Goal: Task Accomplishment & Management: Complete application form

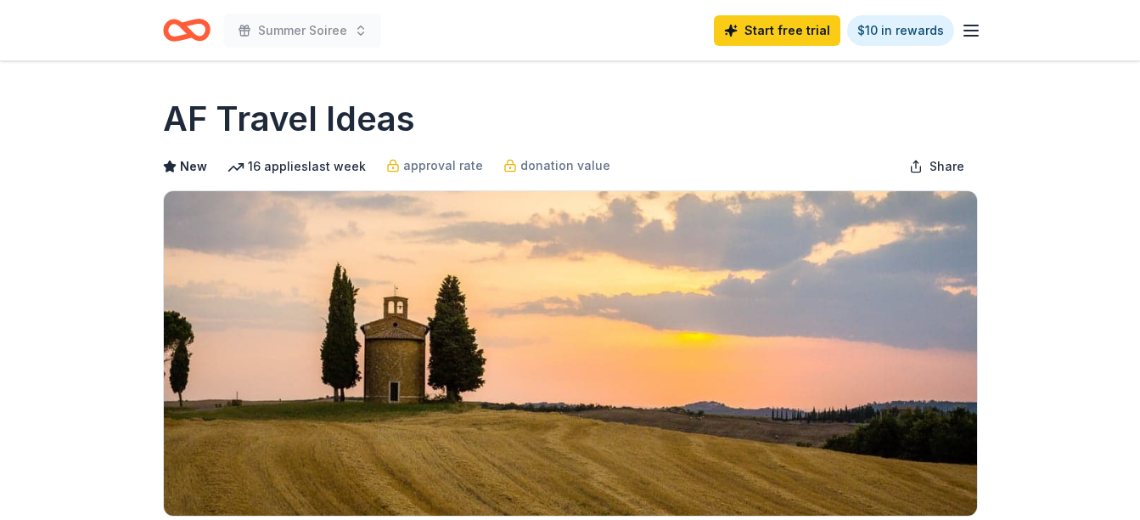
click at [984, 27] on div "Summer Soiree Start free trial $10 in rewards" at bounding box center [571, 30] width 870 height 60
click at [981, 23] on icon "button" at bounding box center [971, 30] width 20 height 20
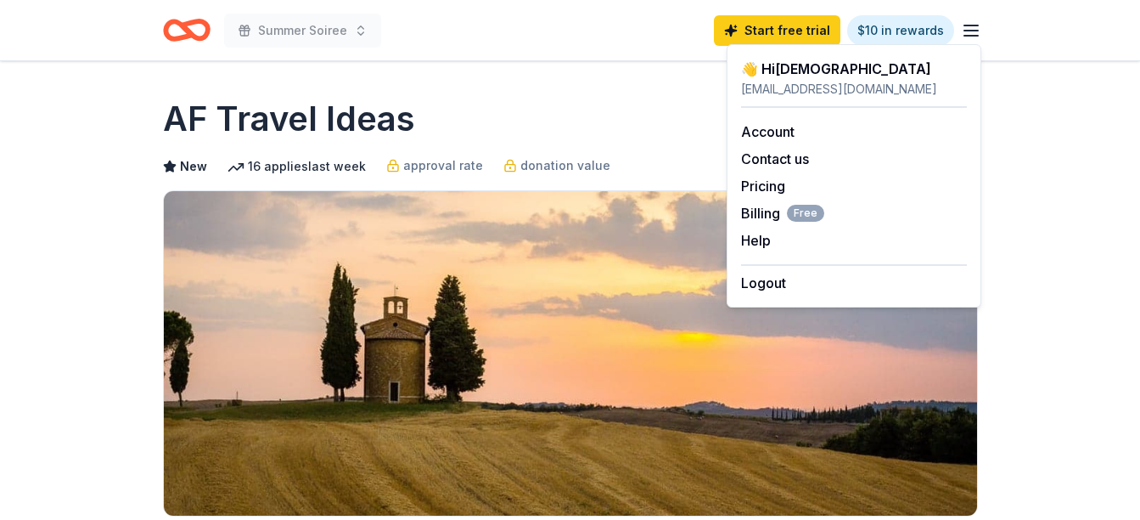
click at [169, 20] on icon "Home" at bounding box center [187, 30] width 48 height 40
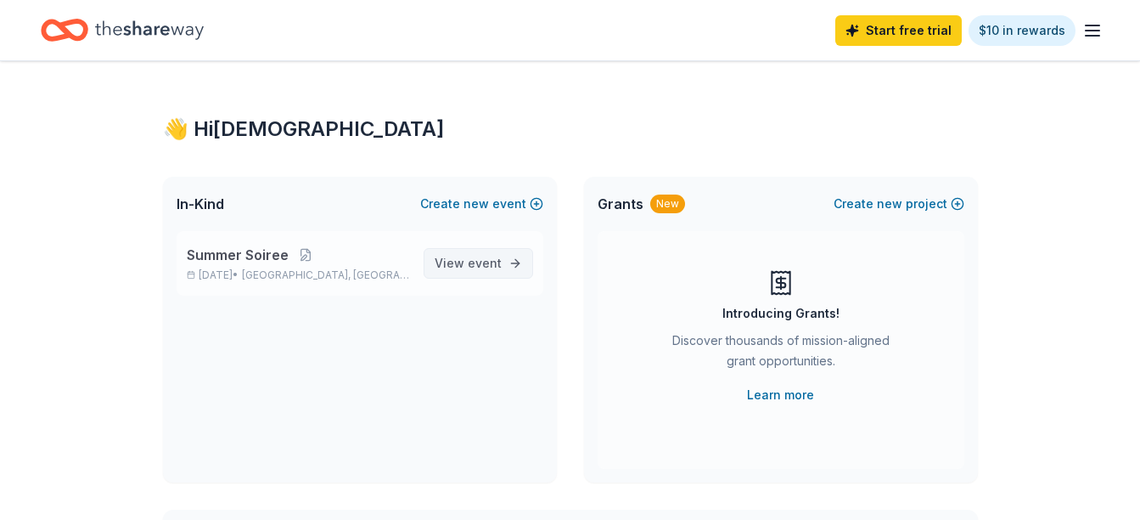
click at [494, 258] on span "event" at bounding box center [485, 263] width 34 height 14
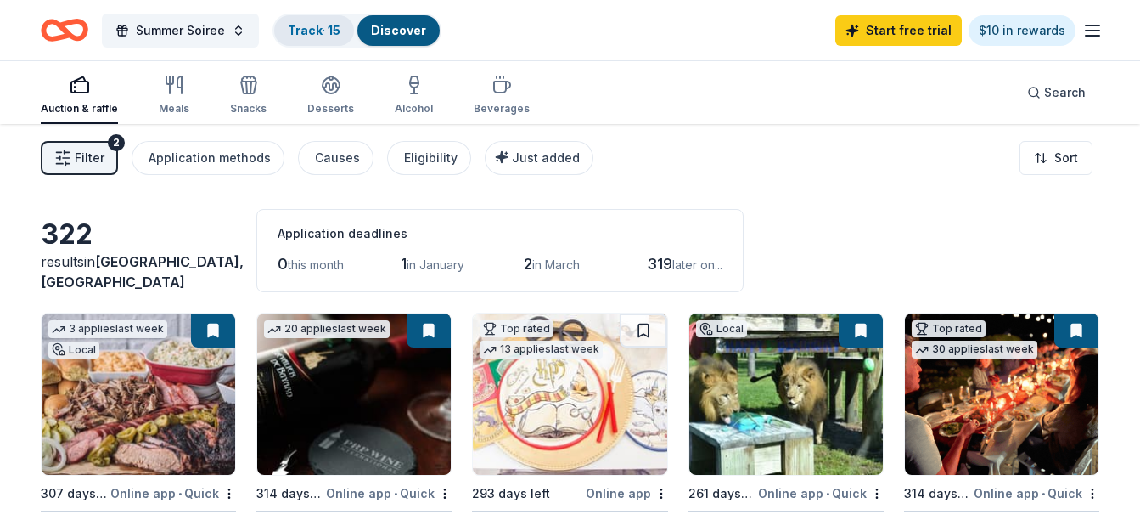
click at [322, 25] on link "Track · 15" at bounding box center [314, 30] width 53 height 14
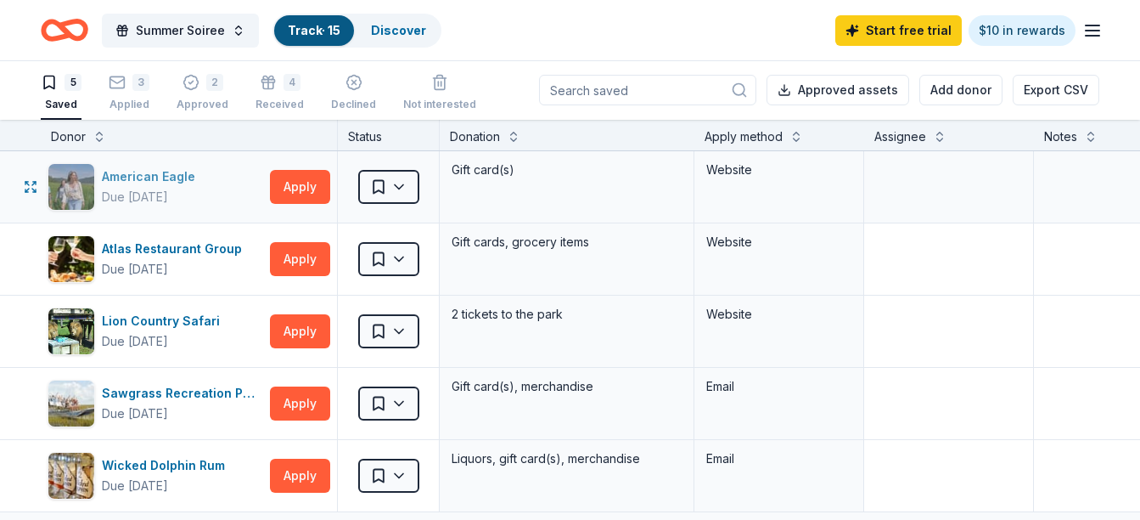
click at [178, 181] on div "American Eagle" at bounding box center [152, 176] width 100 height 20
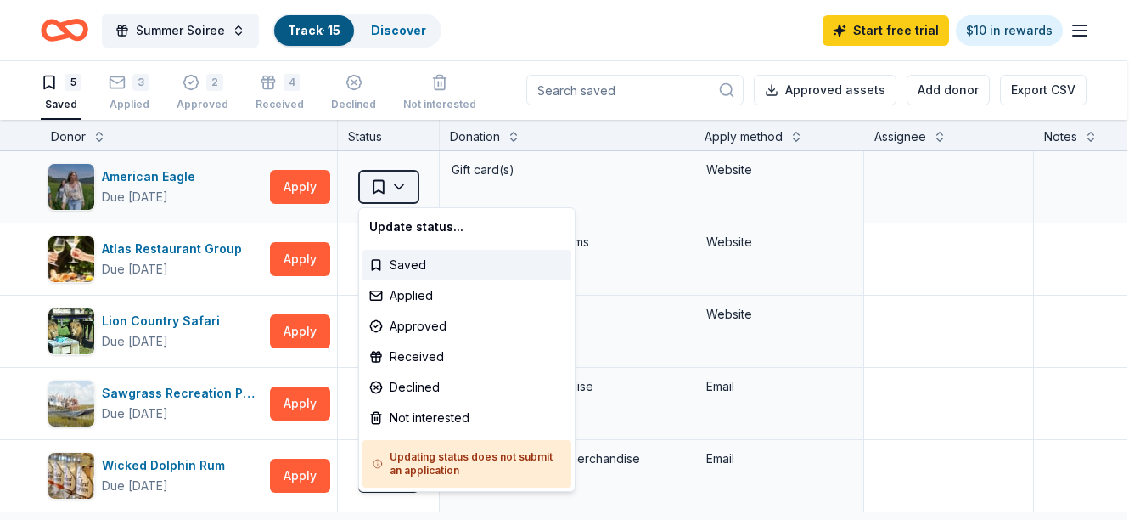
click at [414, 183] on html "10% Summer Soiree Track · 15 Discover Start free trial $10 in rewards 5 Saved 3…" at bounding box center [570, 259] width 1140 height 520
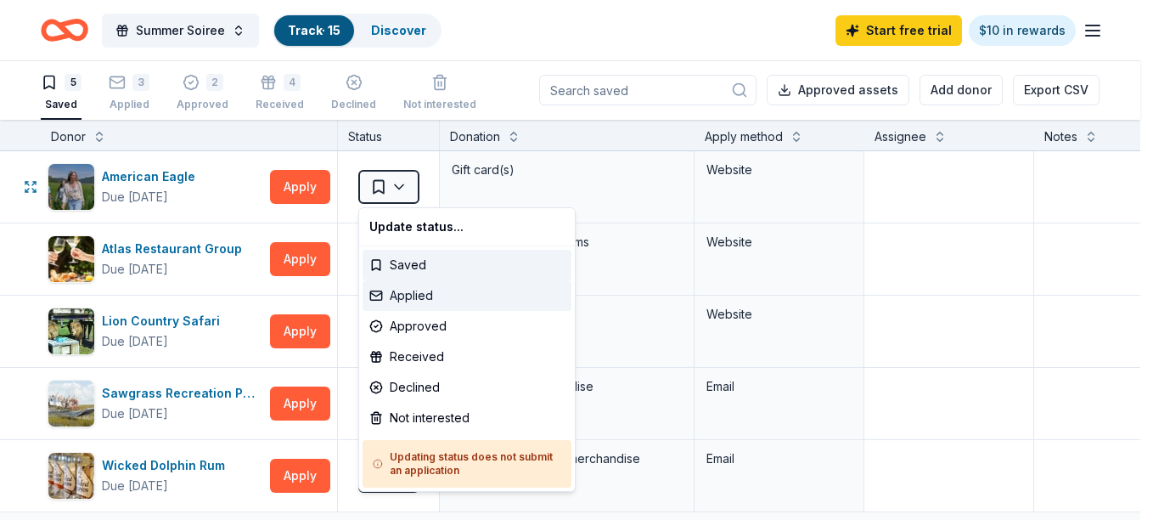
click at [420, 294] on div "Applied" at bounding box center [467, 295] width 209 height 31
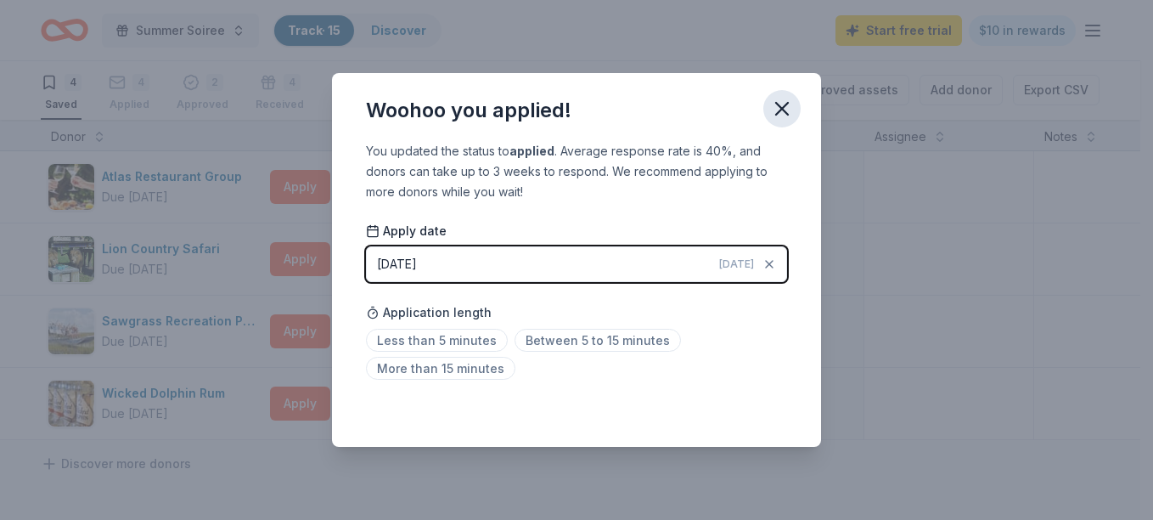
click at [791, 96] on button "button" at bounding box center [781, 108] width 37 height 37
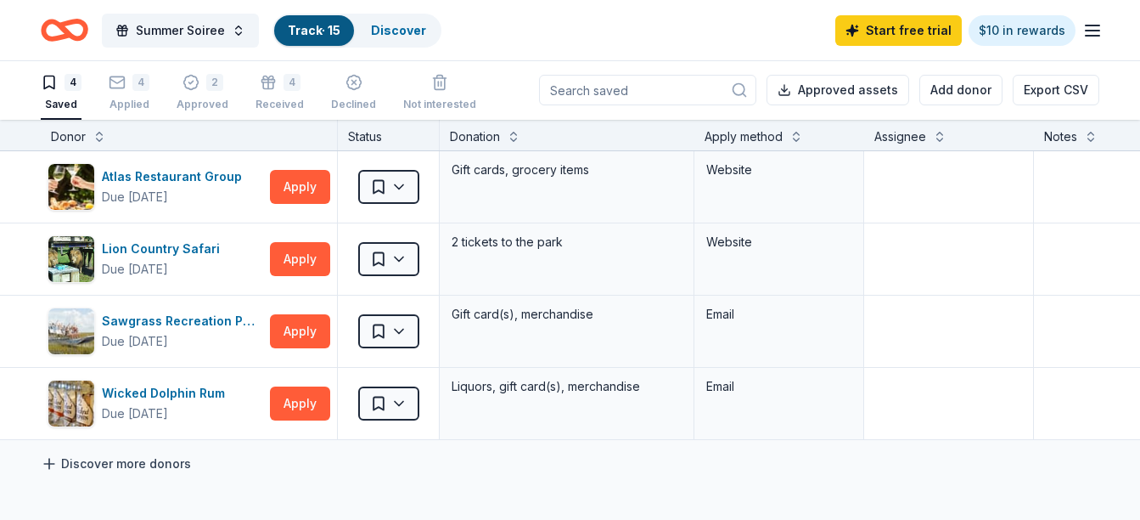
click at [124, 462] on link "Discover more donors" at bounding box center [116, 463] width 150 height 20
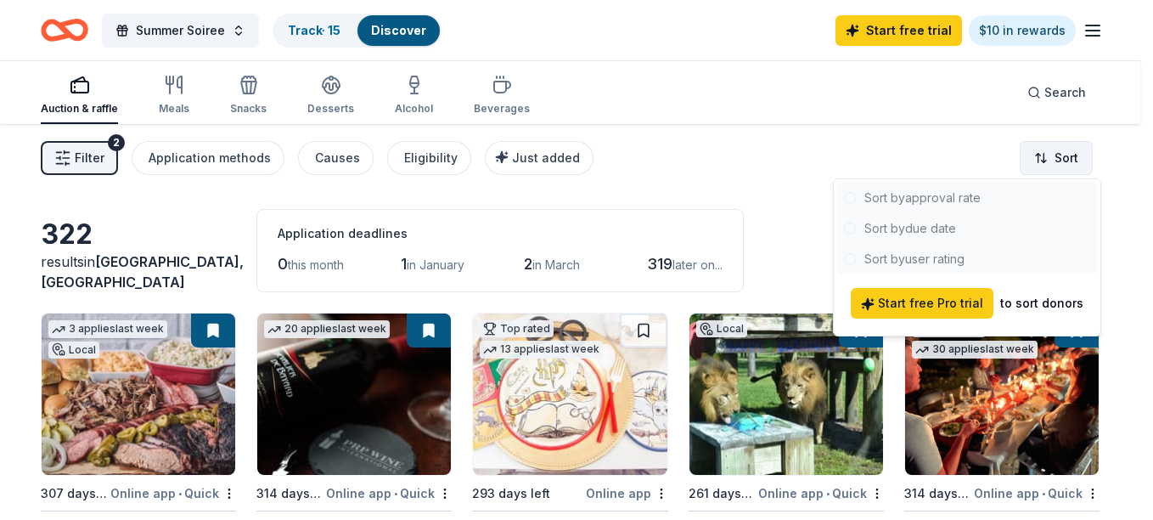
click at [1076, 168] on html "10% Summer Soiree Track · 15 Discover Start free trial $10 in rewards Auction &…" at bounding box center [576, 260] width 1153 height 520
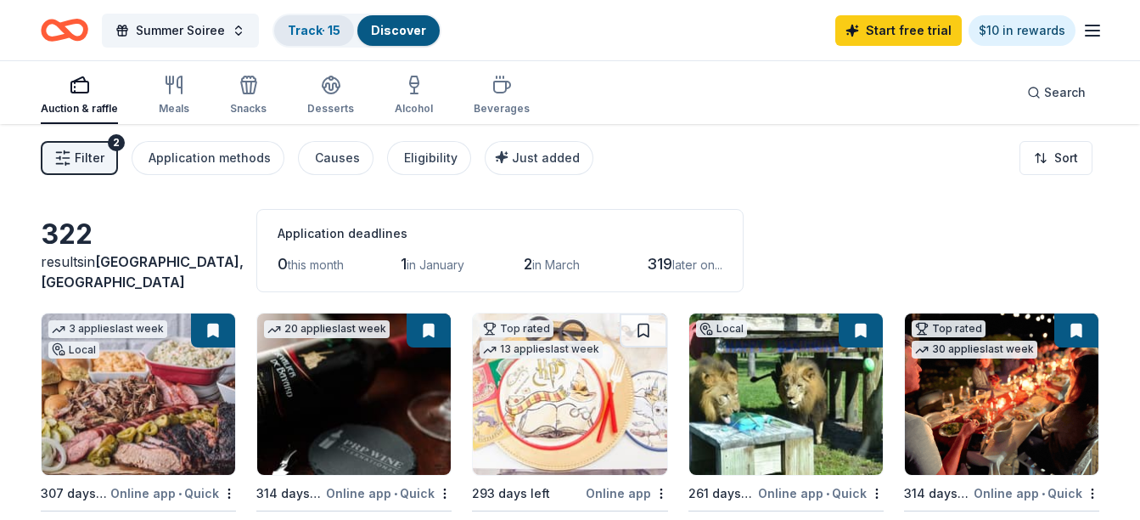
click at [314, 43] on div "Track · 15" at bounding box center [314, 30] width 80 height 31
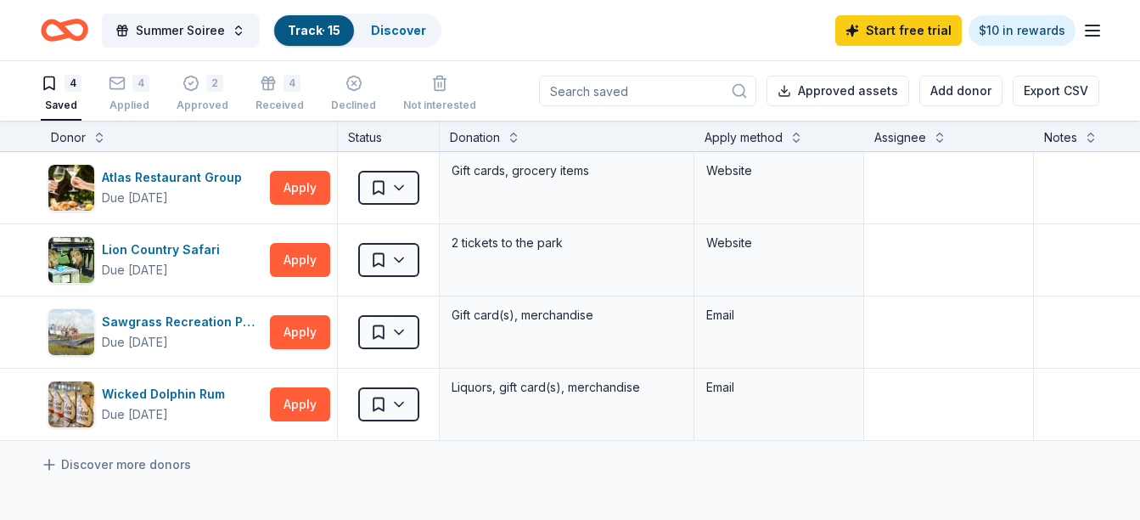
scroll to position [1, 0]
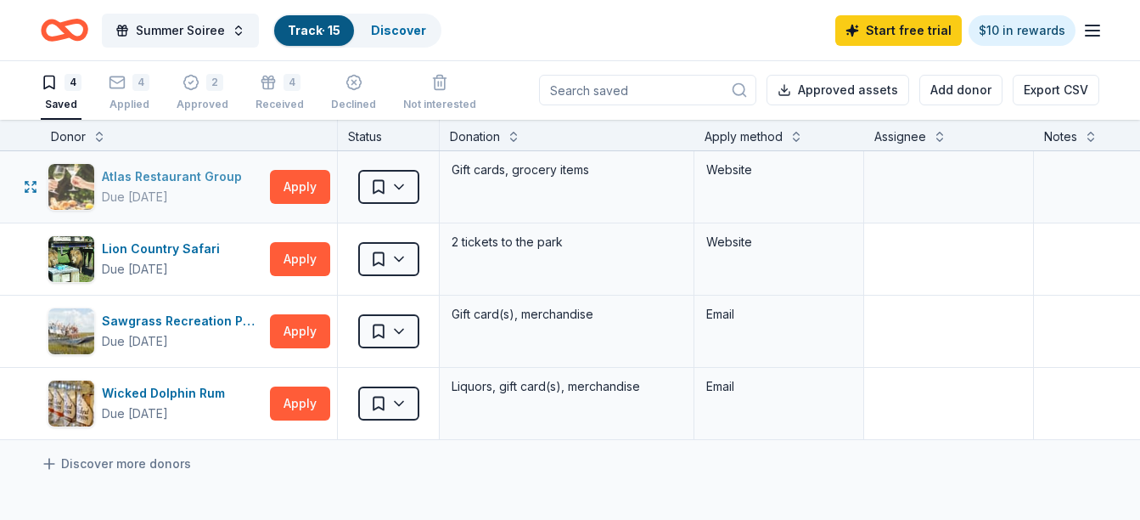
click at [236, 163] on div "Atlas Restaurant Group Due in 291 days" at bounding box center [156, 187] width 216 height 48
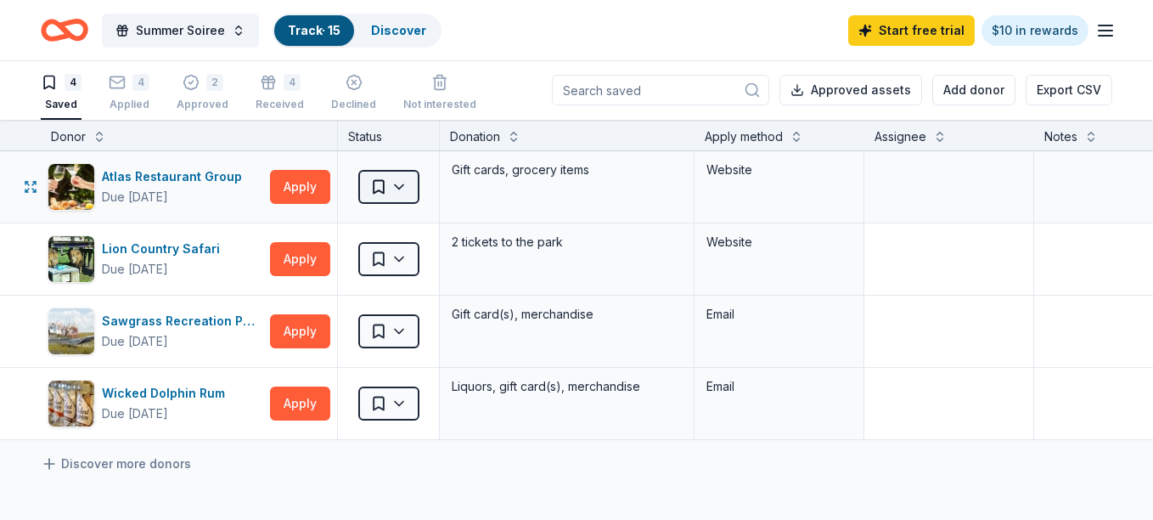
click at [413, 184] on html "10% Summer Soiree Track · 15 Discover Start free trial $10 in rewards 4 Saved 4…" at bounding box center [576, 259] width 1153 height 520
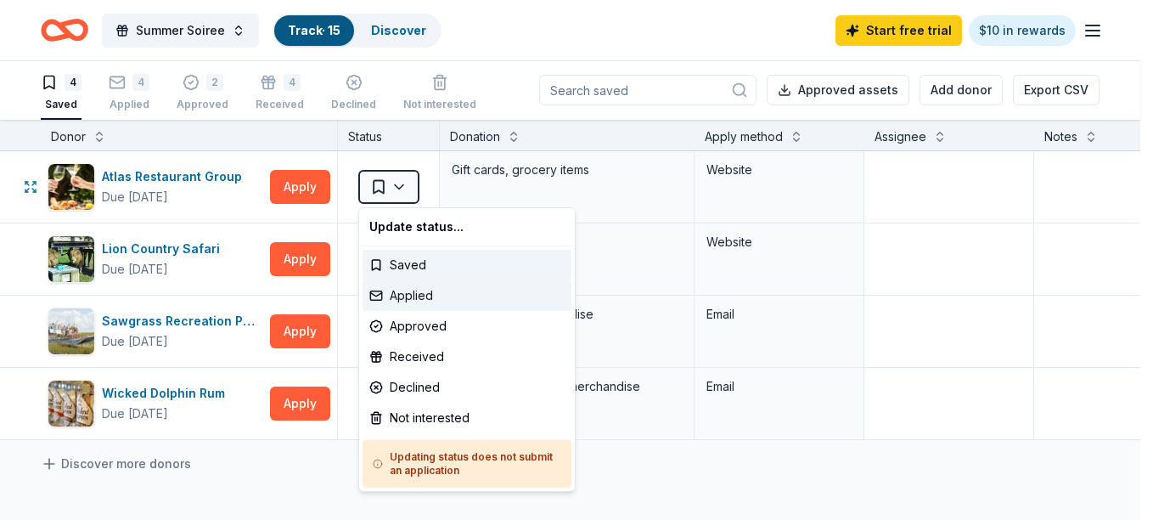
click at [447, 295] on div "Applied" at bounding box center [467, 295] width 209 height 31
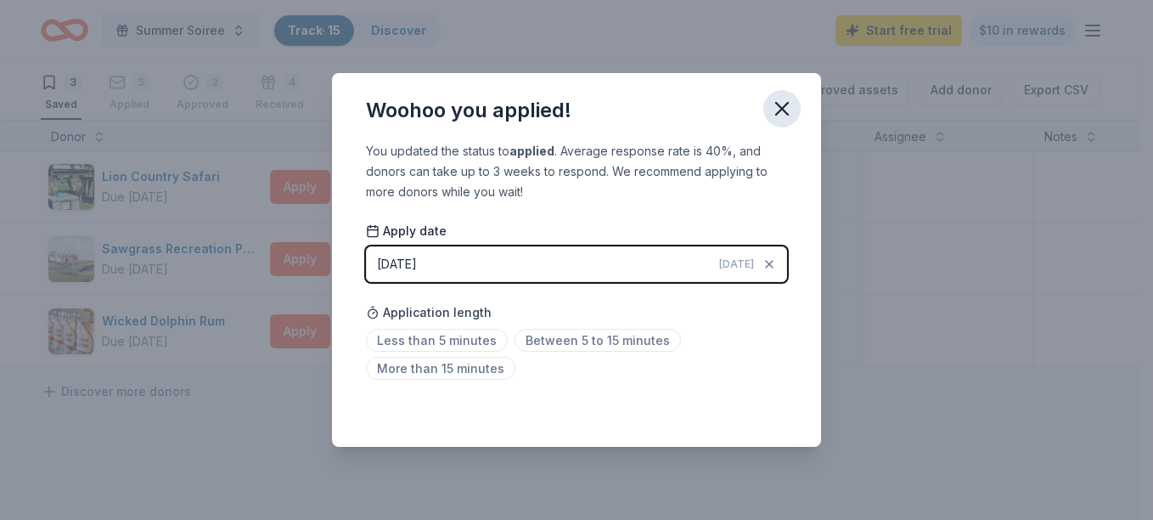
click at [785, 115] on icon "button" at bounding box center [782, 109] width 24 height 24
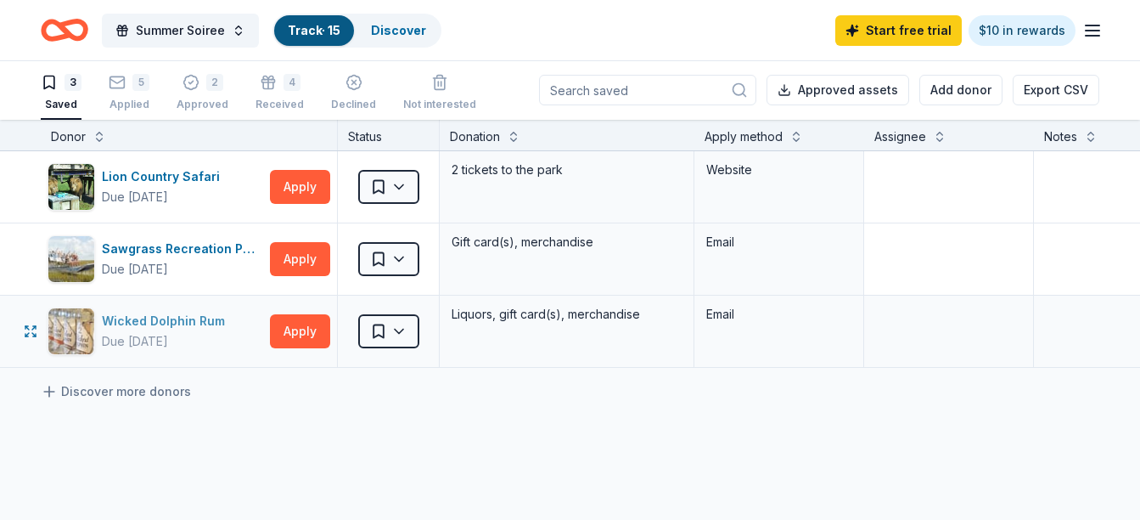
click at [222, 322] on div "Wicked Dolphin Rum" at bounding box center [167, 321] width 130 height 20
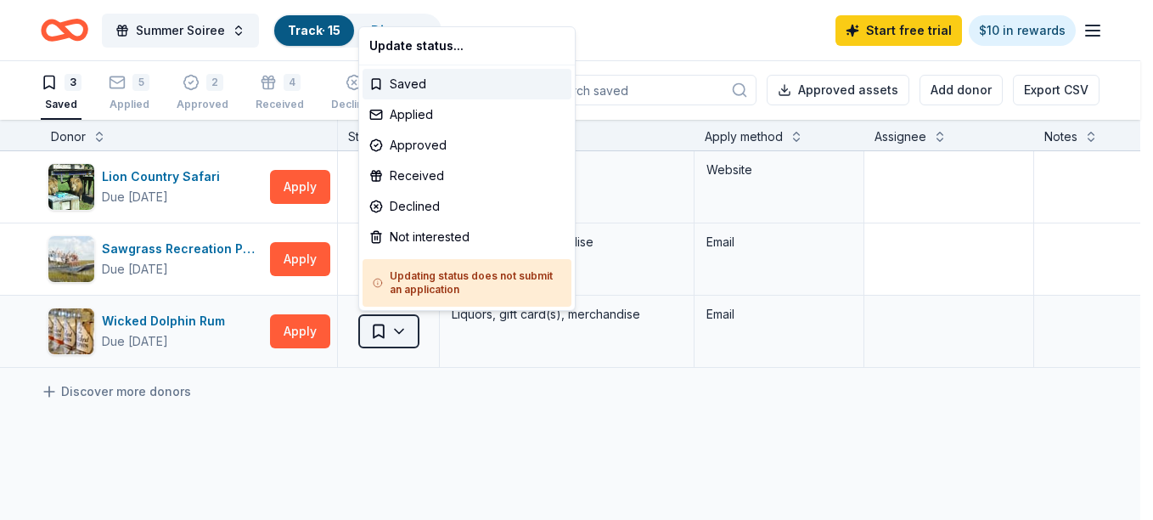
click at [408, 335] on html "10% Summer Soiree Track · 15 Discover Start free trial $10 in rewards 3 Saved 5…" at bounding box center [576, 259] width 1153 height 520
click at [446, 238] on div "Not interested" at bounding box center [467, 237] width 209 height 31
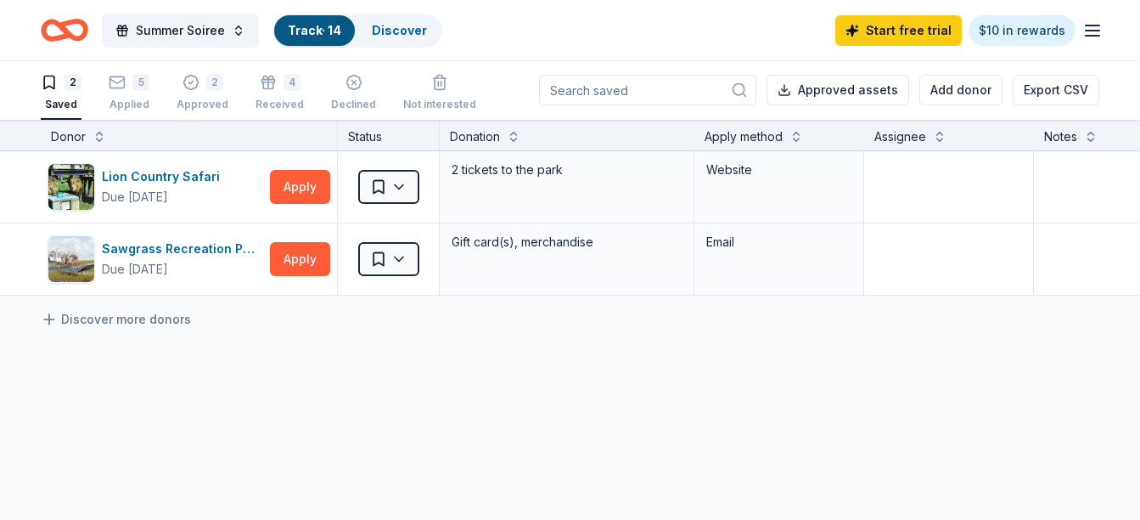
click at [302, 94] on div "2 Saved 5 Applied 2 Approved 4 Received Declined Not interested" at bounding box center [259, 93] width 436 height 53
click at [293, 93] on div "4 Received" at bounding box center [280, 92] width 48 height 37
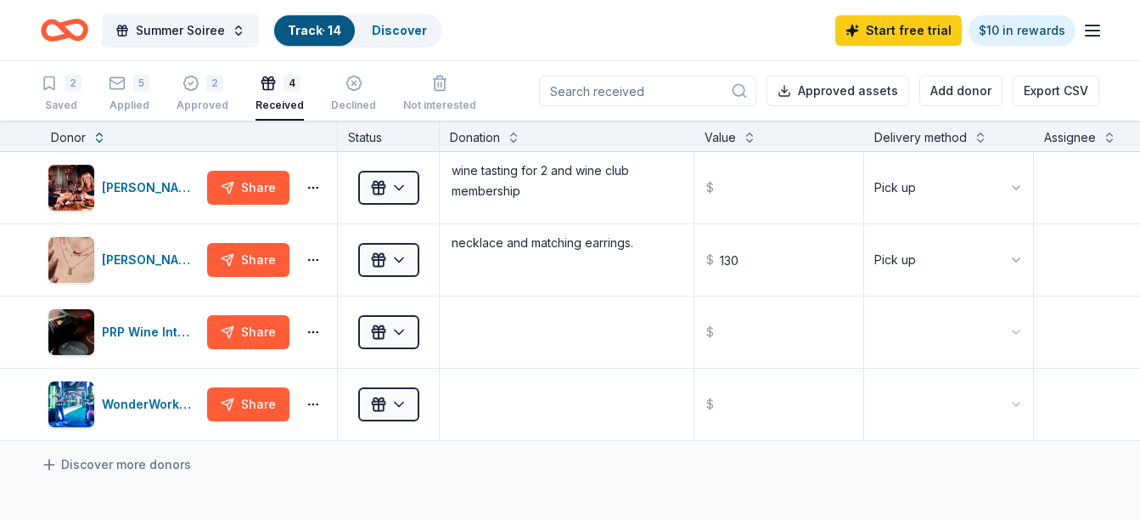
click at [309, 25] on link "Track · 14" at bounding box center [314, 30] width 53 height 14
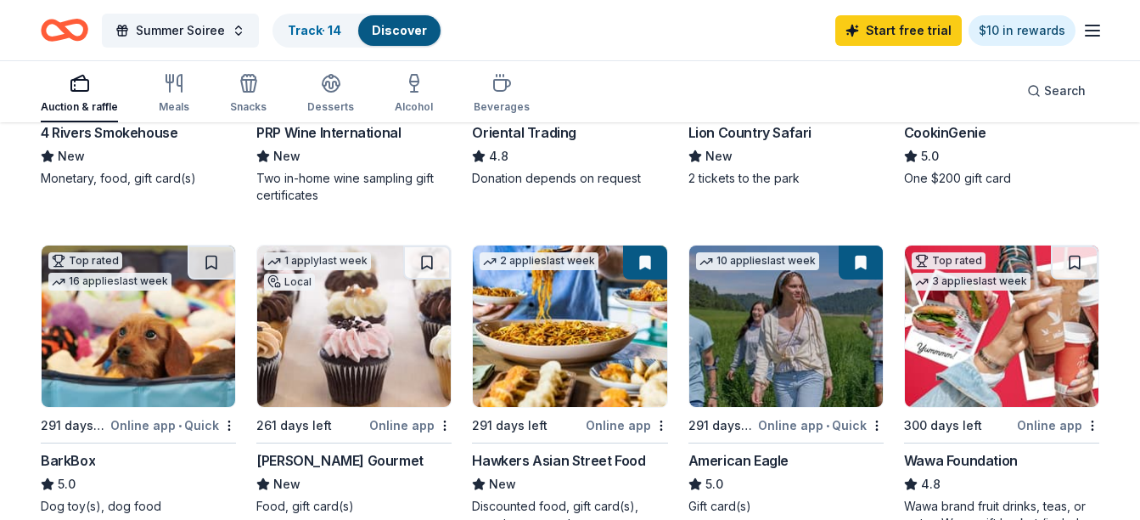
scroll to position [489, 0]
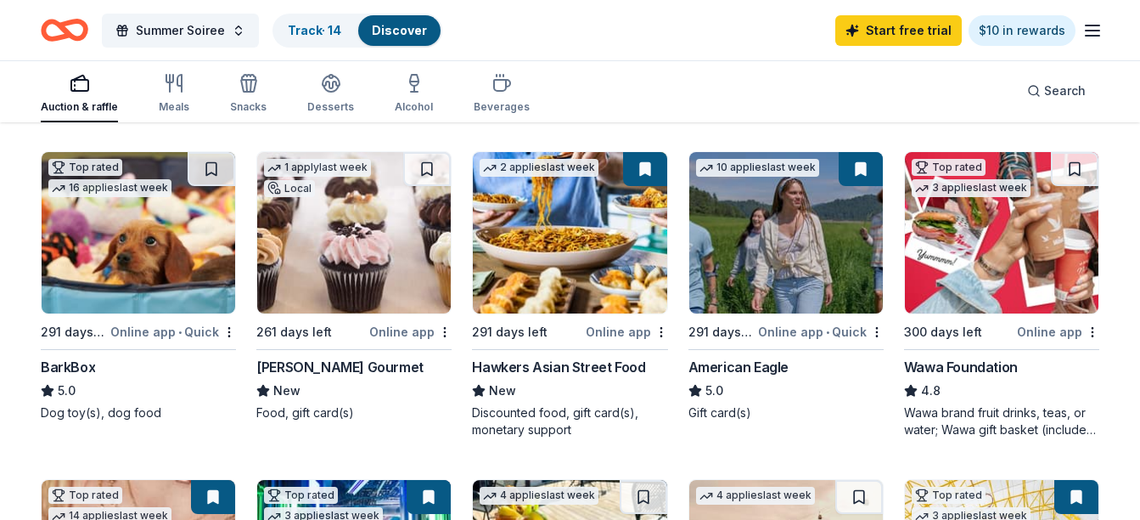
click at [383, 256] on img at bounding box center [354, 232] width 194 height 161
click at [431, 175] on button at bounding box center [427, 169] width 48 height 34
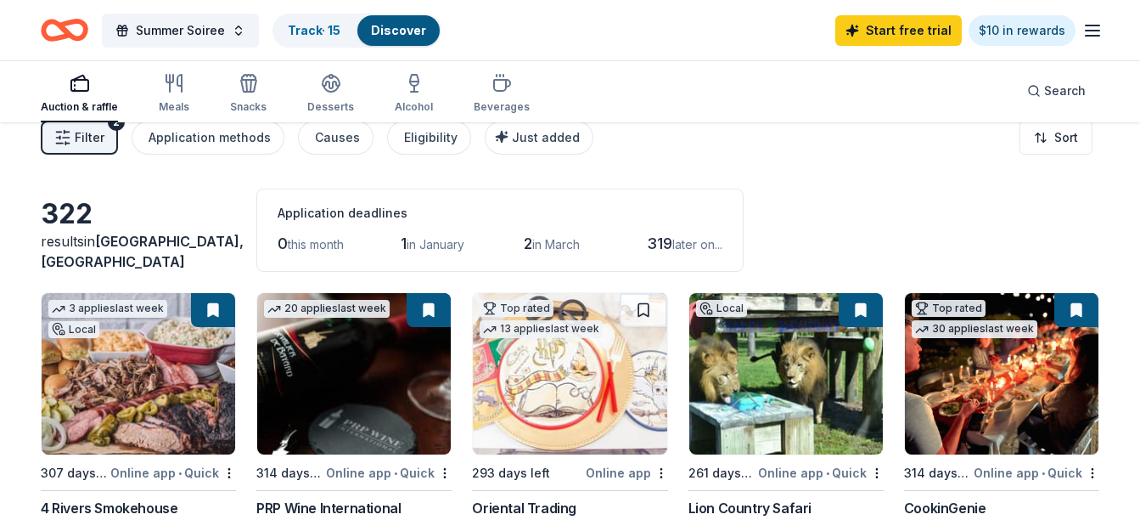
scroll to position [0, 0]
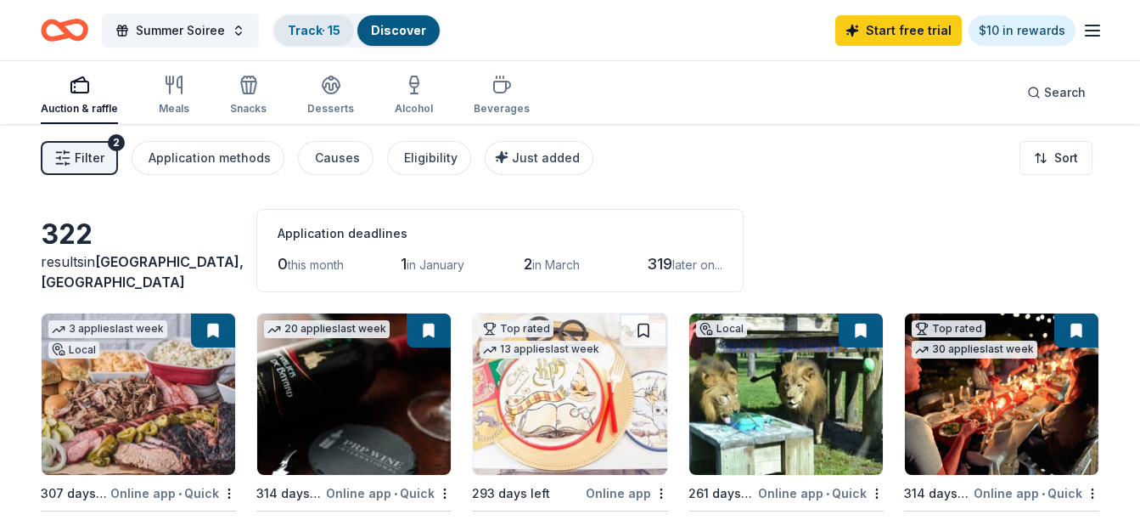
click at [302, 25] on link "Track · 15" at bounding box center [314, 30] width 53 height 14
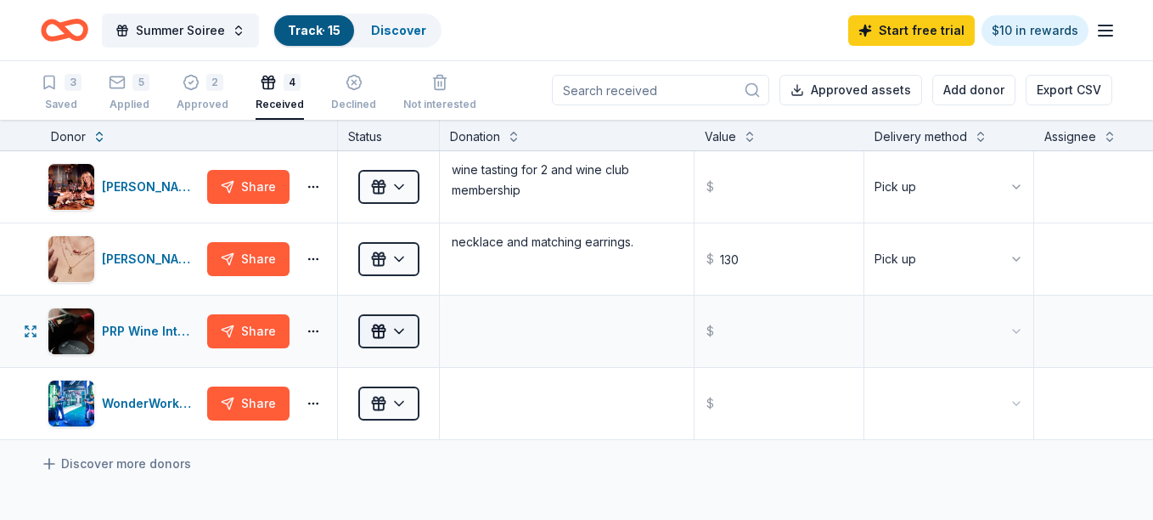
click at [392, 327] on html "10% Summer Soiree Track · 15 Discover Start free trial $10 in rewards 3 Saved 5…" at bounding box center [576, 259] width 1153 height 520
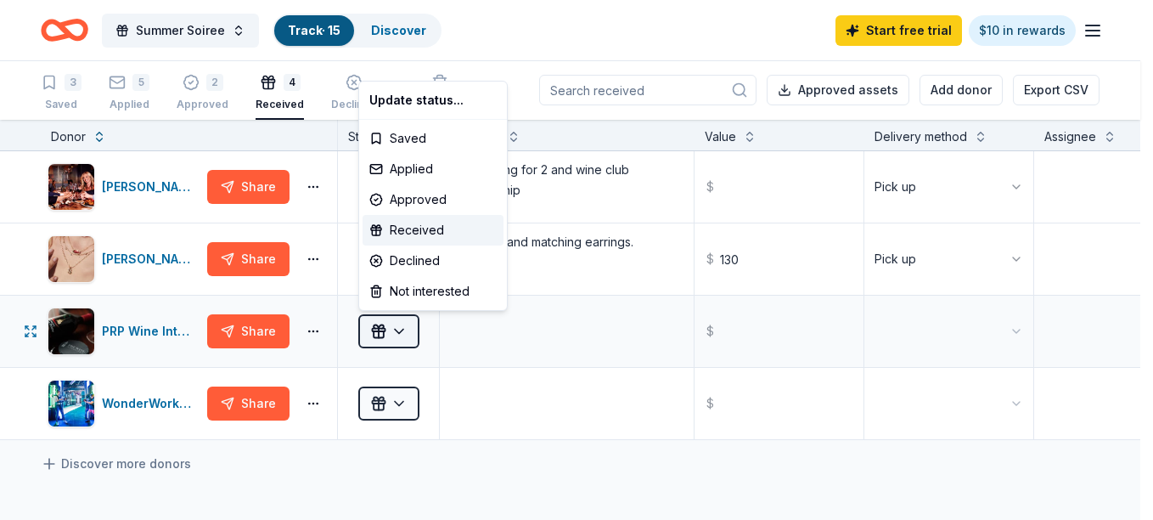
click at [392, 327] on html "10% Summer Soiree Track · 15 Discover Start free trial $10 in rewards 3 Saved 5…" at bounding box center [576, 259] width 1153 height 520
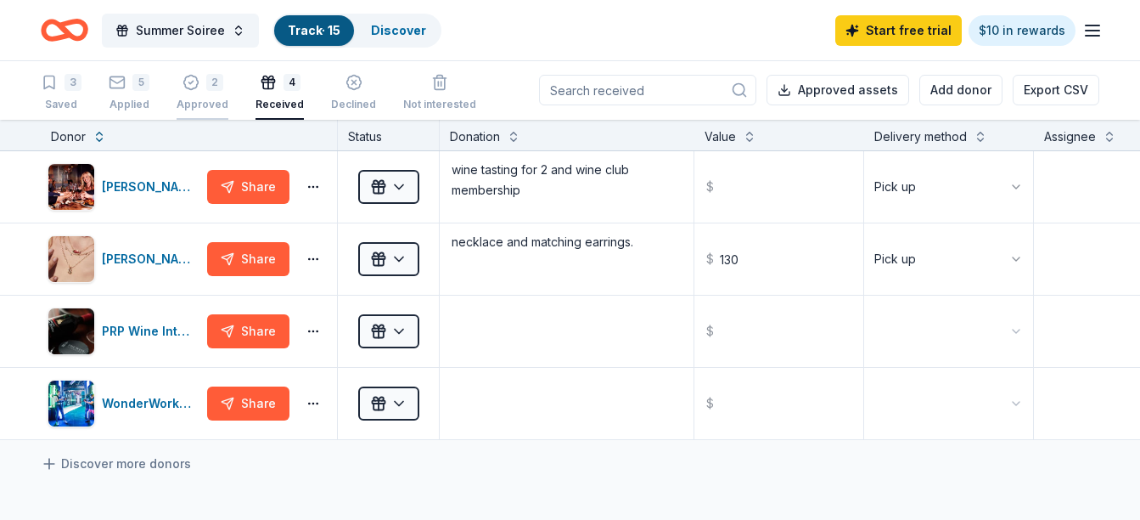
click at [206, 100] on div "Approved" at bounding box center [203, 105] width 52 height 14
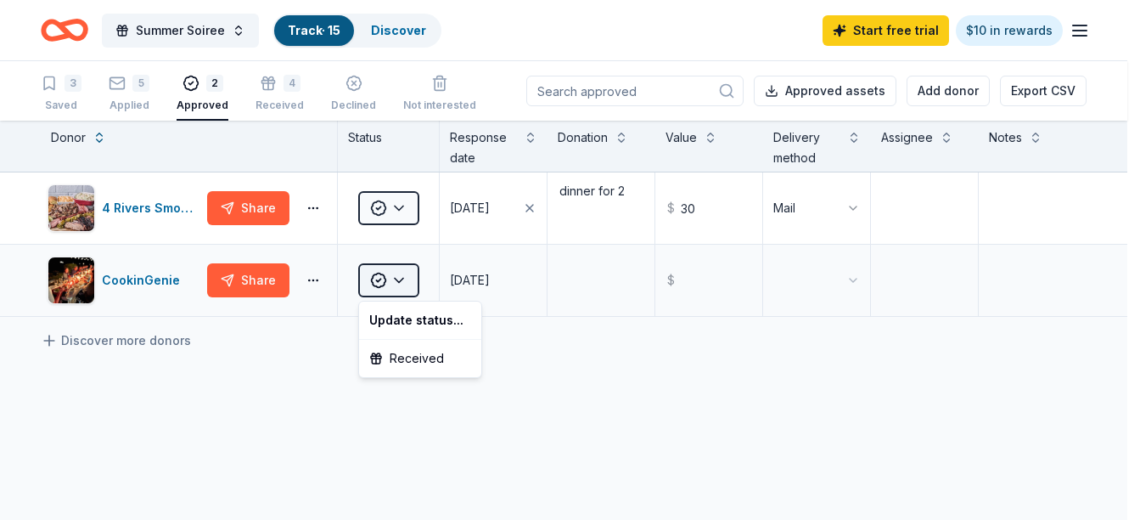
click at [405, 286] on html "10% Summer Soiree Track · 15 Discover Start free trial $10 in rewards 3 Saved 5…" at bounding box center [570, 260] width 1140 height 520
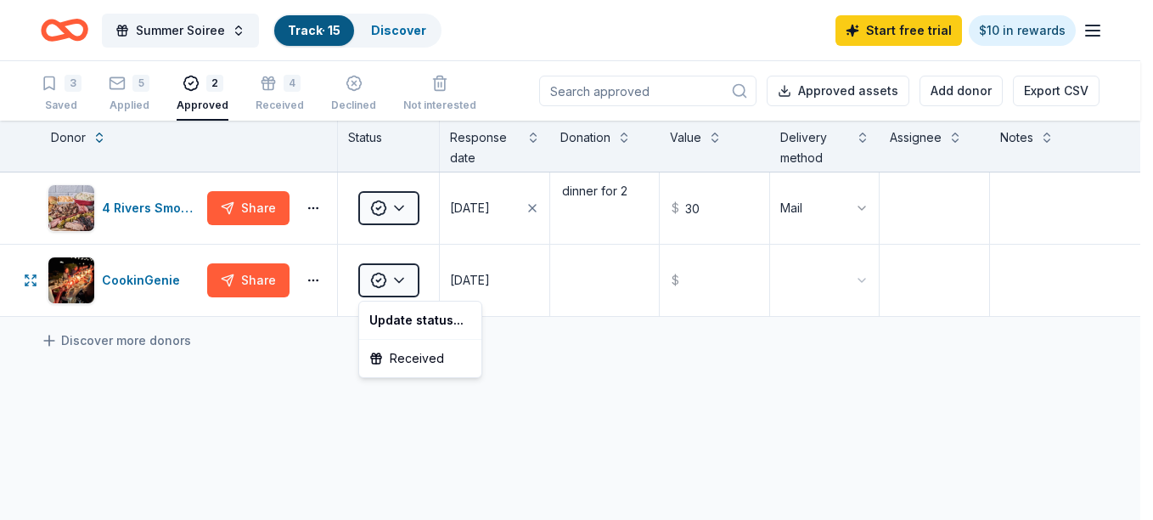
click at [405, 286] on html "10% Summer Soiree Track · 15 Discover Start free trial $10 in rewards 3 Saved 5…" at bounding box center [576, 260] width 1153 height 520
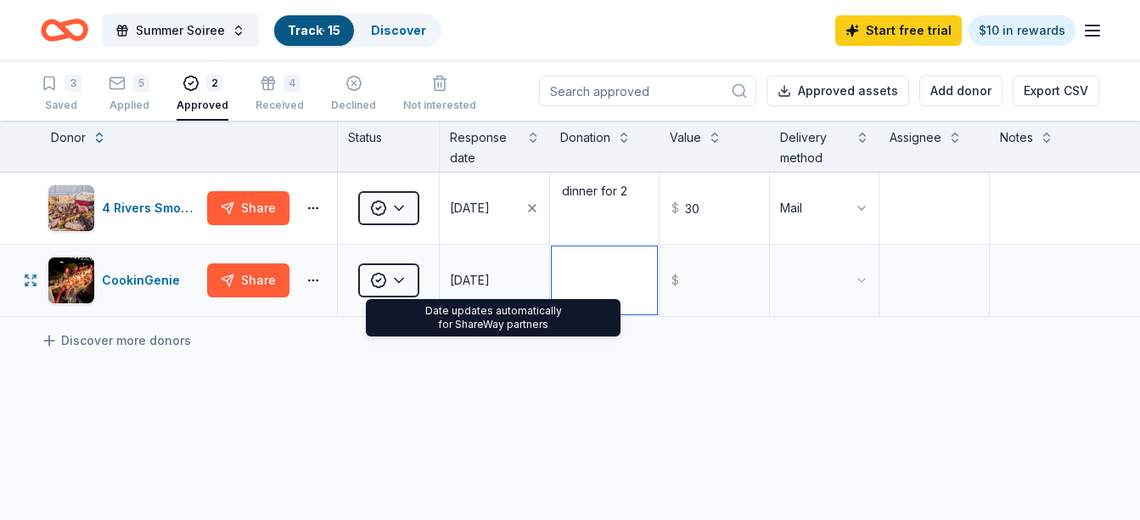
click at [579, 295] on textarea at bounding box center [605, 280] width 106 height 68
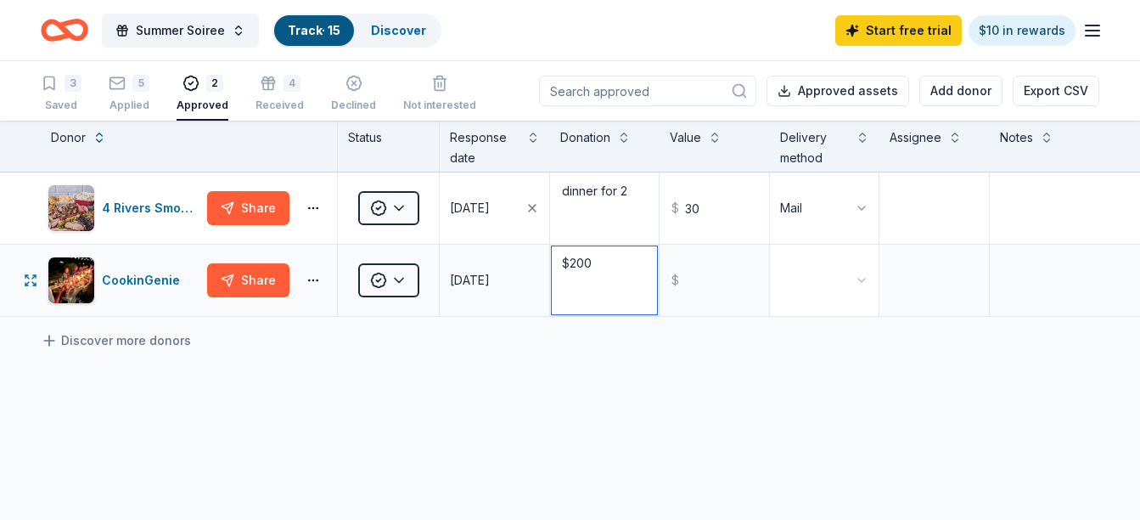
type textarea "$200"
type input "200.00"
click at [590, 266] on textarea "$200" at bounding box center [605, 280] width 106 height 68
click at [589, 266] on textarea "$200" at bounding box center [605, 280] width 106 height 68
click at [590, 266] on textarea "$200" at bounding box center [605, 280] width 106 height 68
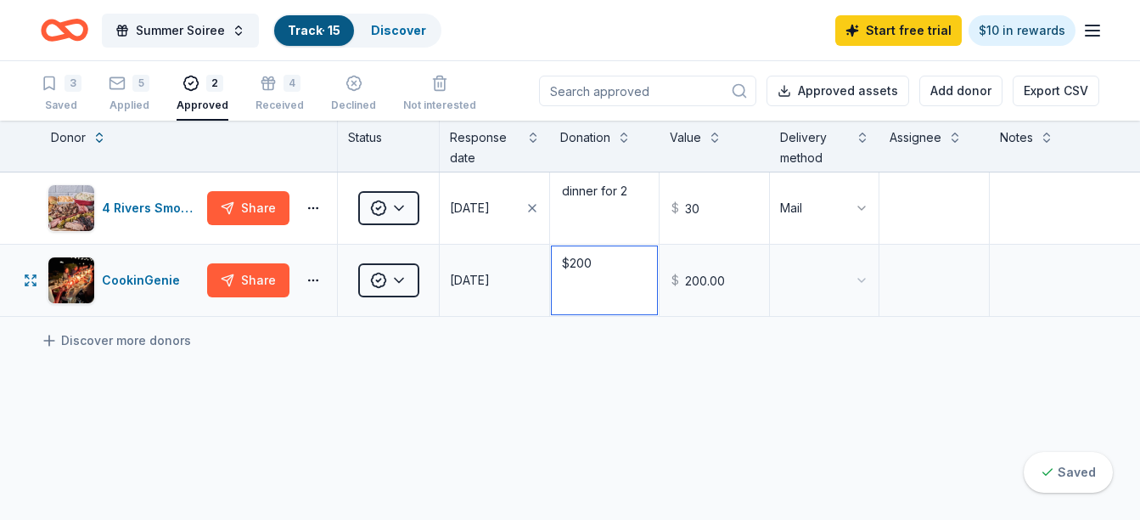
click at [590, 266] on textarea "$200" at bounding box center [605, 280] width 106 height 68
type textarea "gift card"
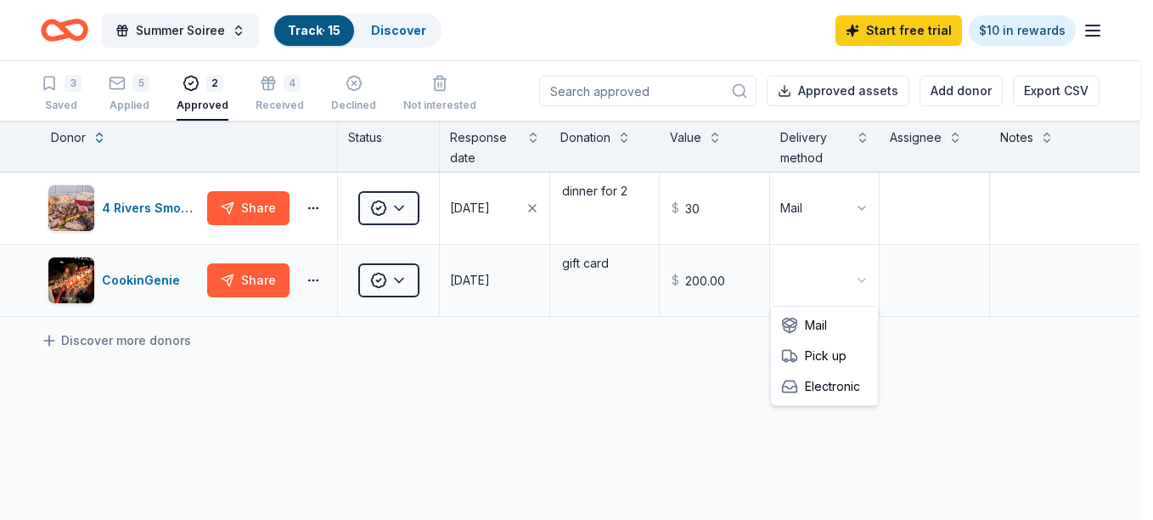
click at [846, 278] on html "10% Summer Soiree Track · 15 Discover Start free trial $10 in rewards 3 Saved 5…" at bounding box center [576, 260] width 1153 height 520
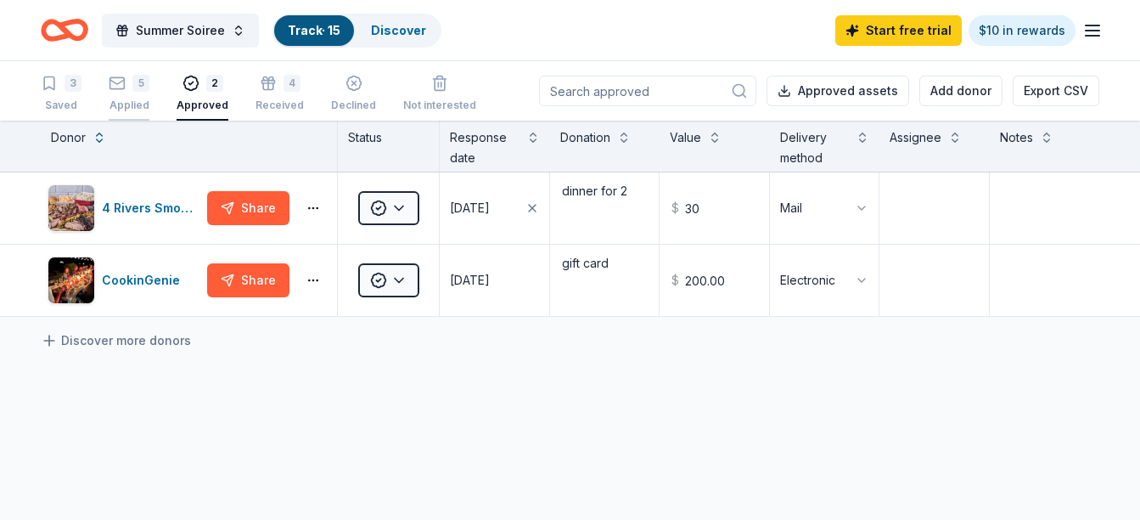
click at [134, 89] on div "5" at bounding box center [140, 83] width 17 height 17
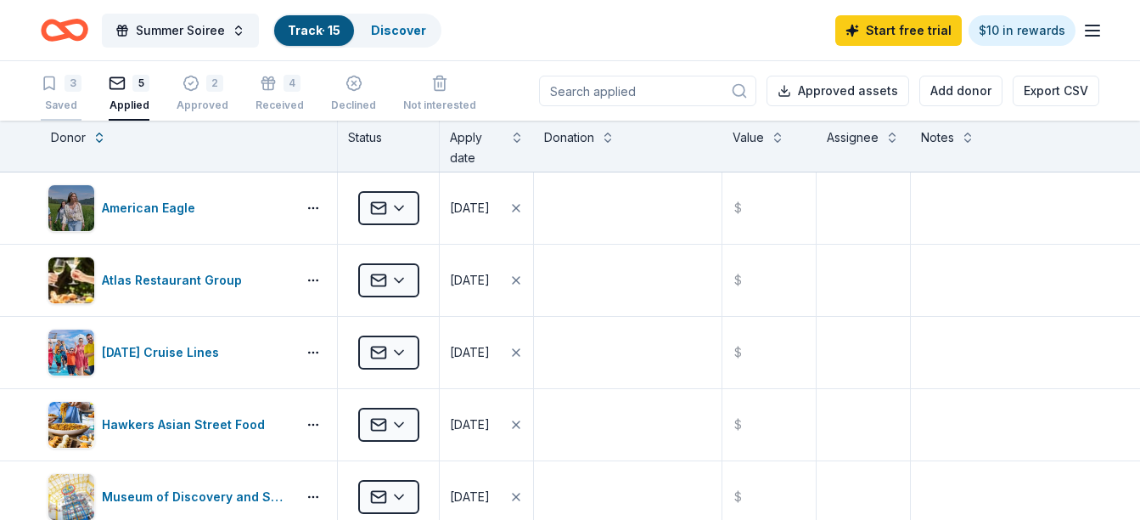
click at [71, 88] on div "3" at bounding box center [73, 83] width 17 height 17
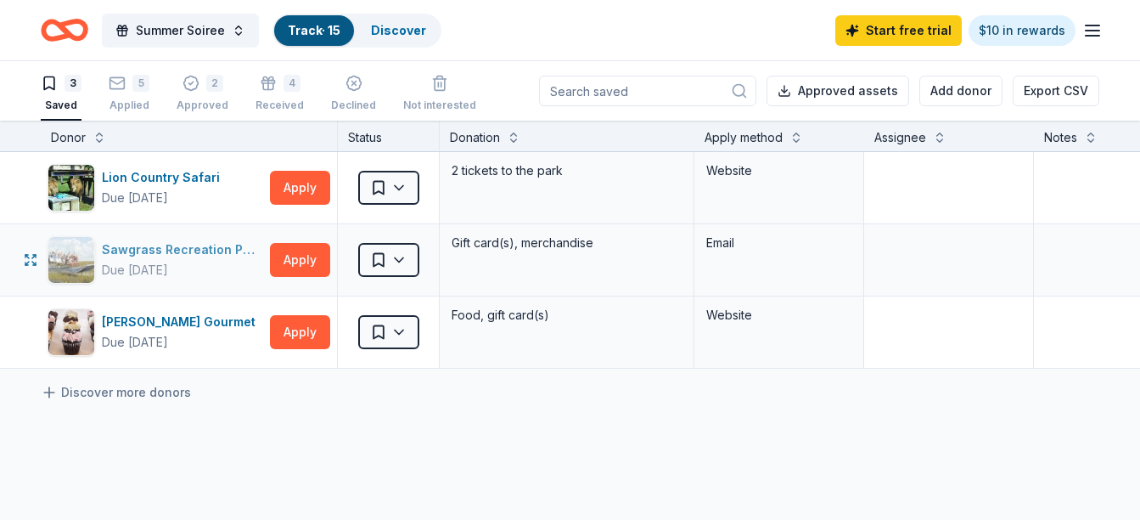
click at [168, 257] on div "Sawgrass Recreation Parks" at bounding box center [182, 249] width 161 height 20
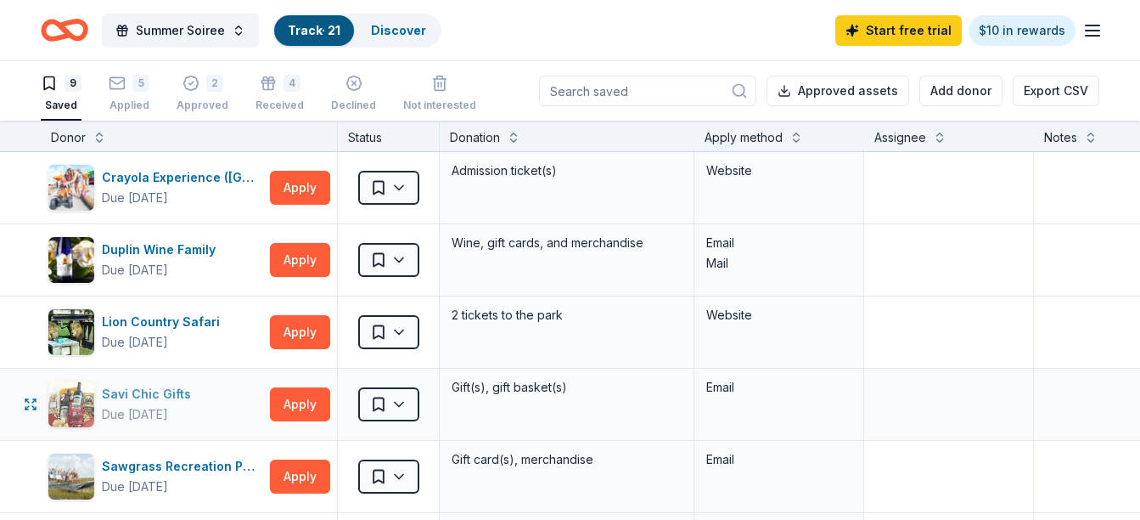
click at [132, 385] on div "Savi Chic Gifts" at bounding box center [150, 394] width 96 height 20
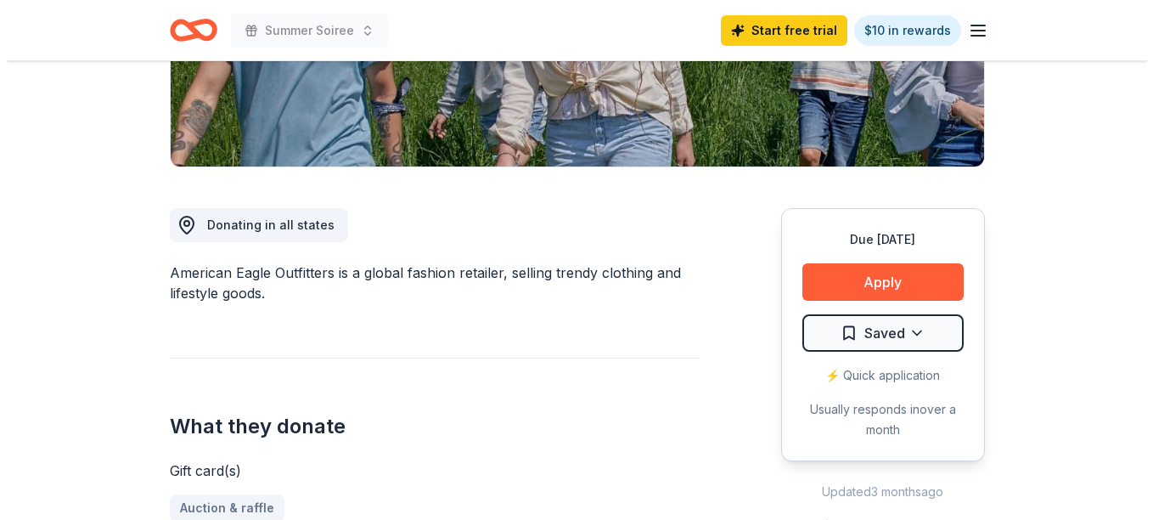
scroll to position [394, 0]
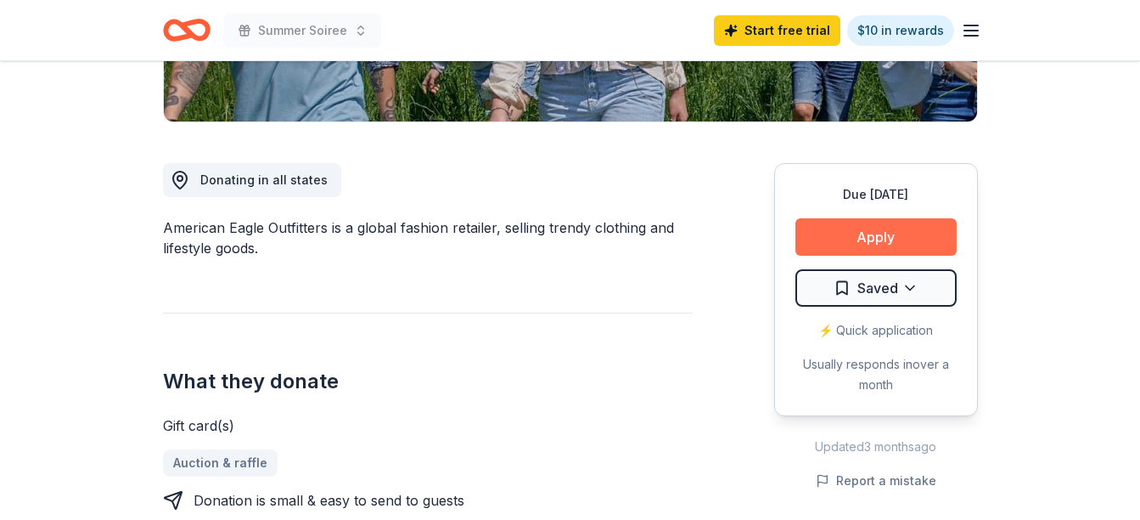
click at [907, 243] on button "Apply" at bounding box center [876, 236] width 161 height 37
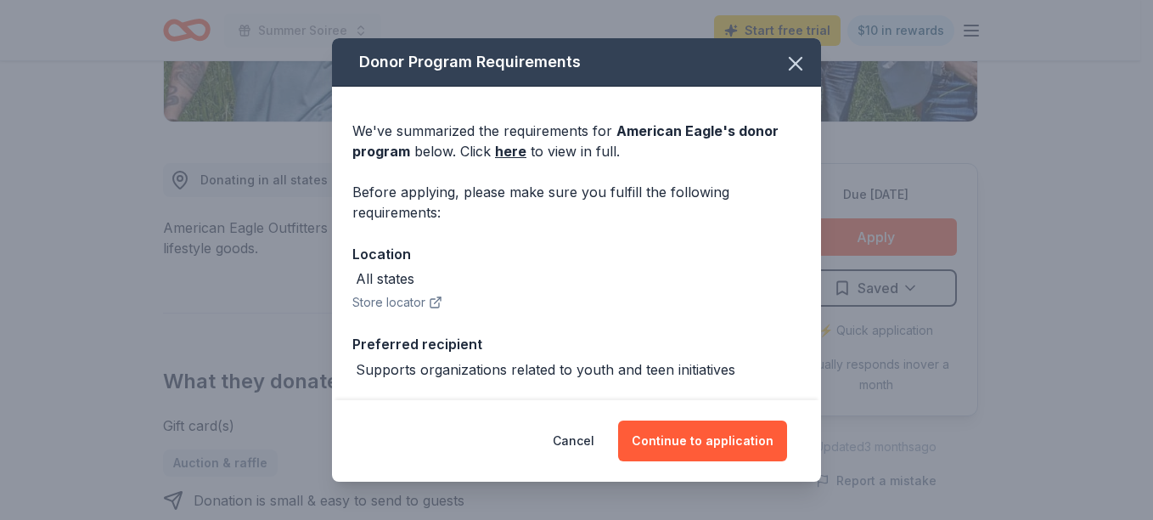
scroll to position [137, 0]
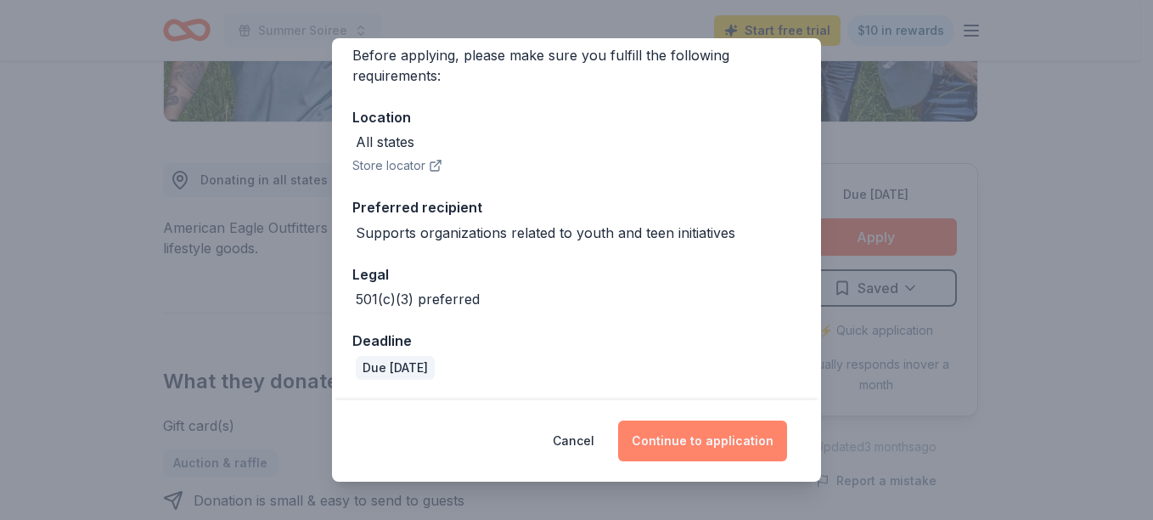
click at [734, 454] on button "Continue to application" at bounding box center [702, 440] width 169 height 41
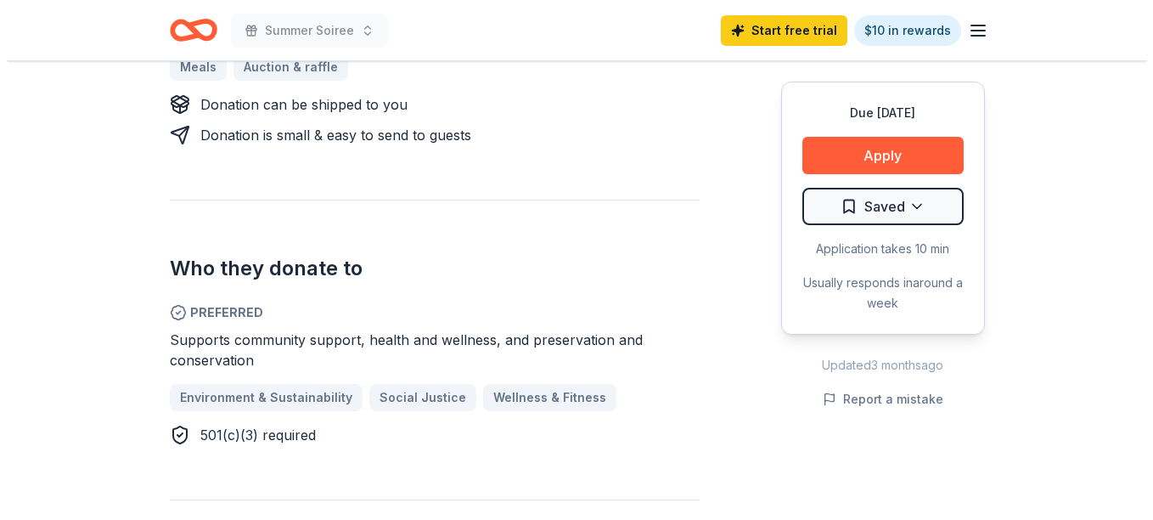
scroll to position [738, 0]
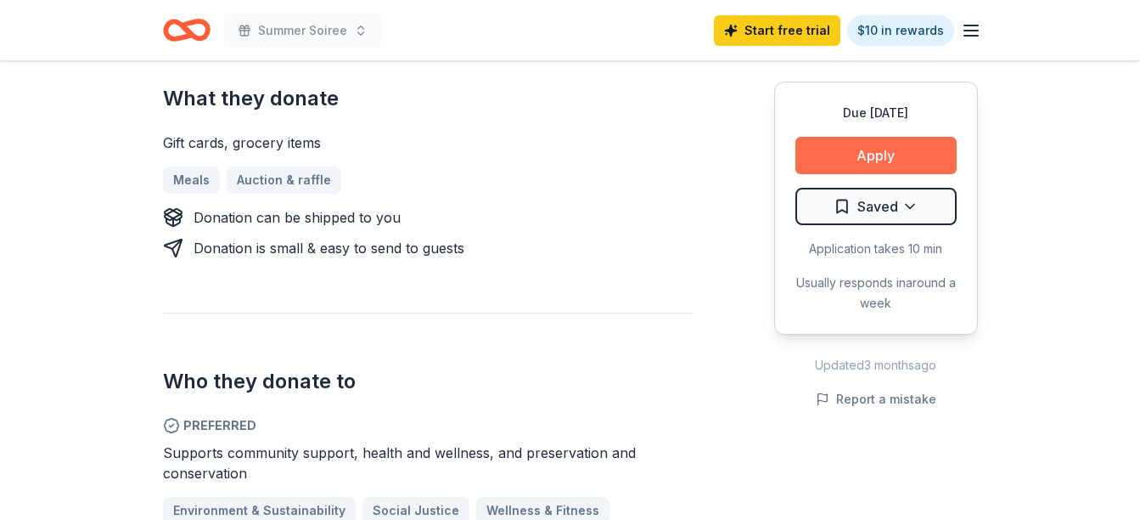
click at [892, 152] on button "Apply" at bounding box center [876, 155] width 161 height 37
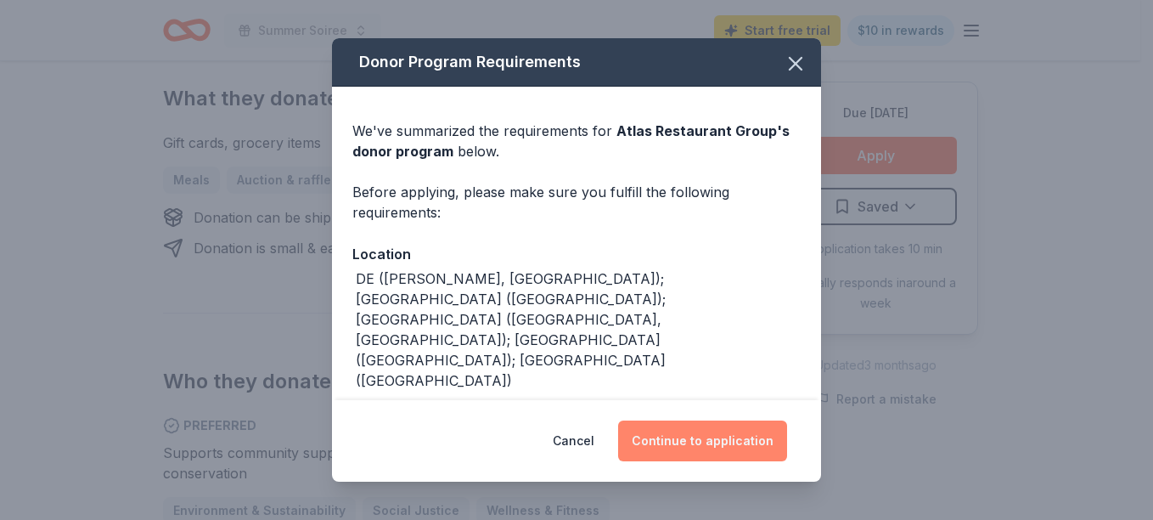
click at [749, 431] on button "Continue to application" at bounding box center [702, 440] width 169 height 41
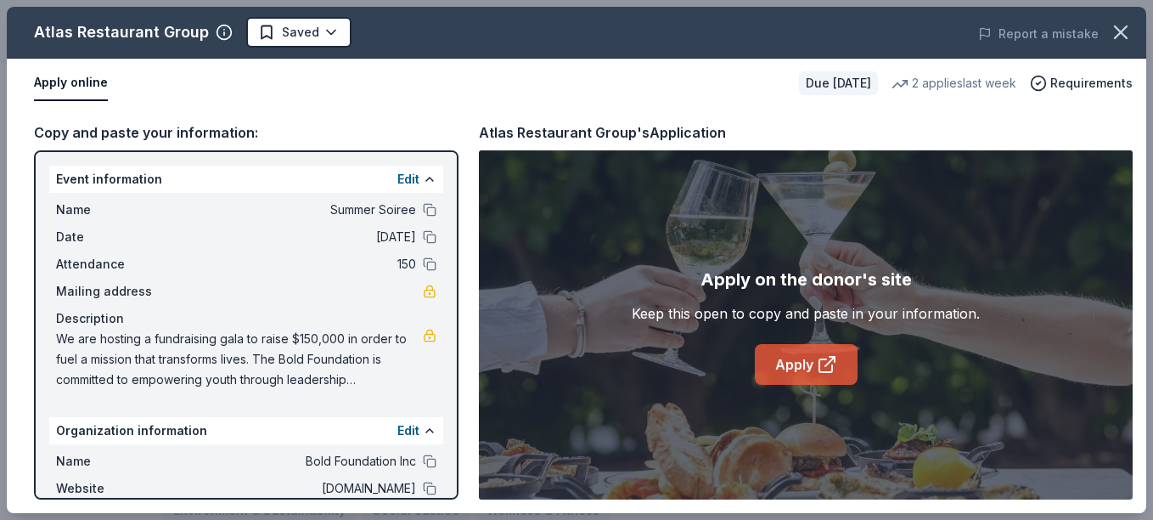
click at [806, 366] on link "Apply" at bounding box center [806, 364] width 103 height 41
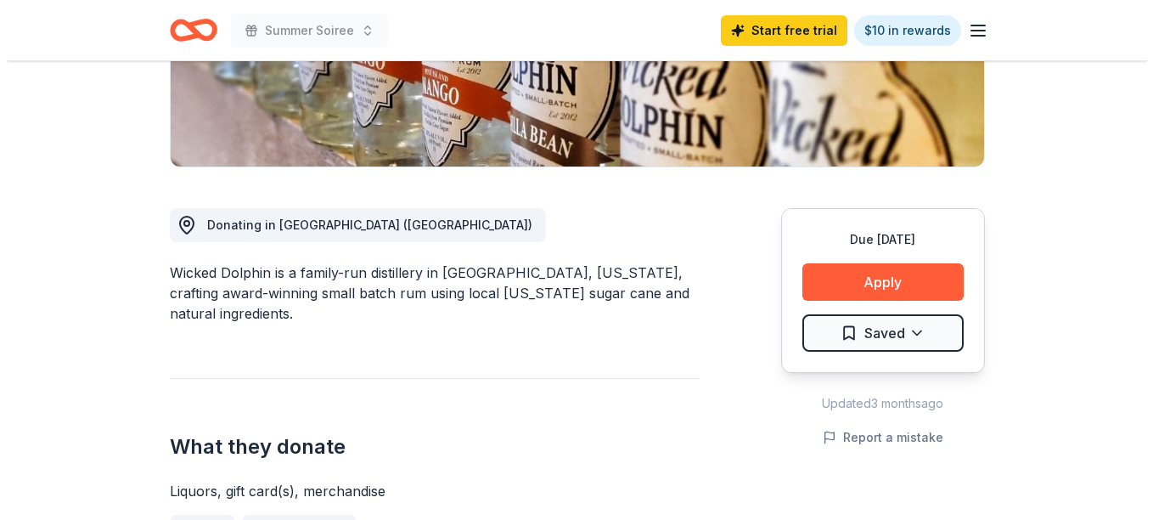
scroll to position [353, 0]
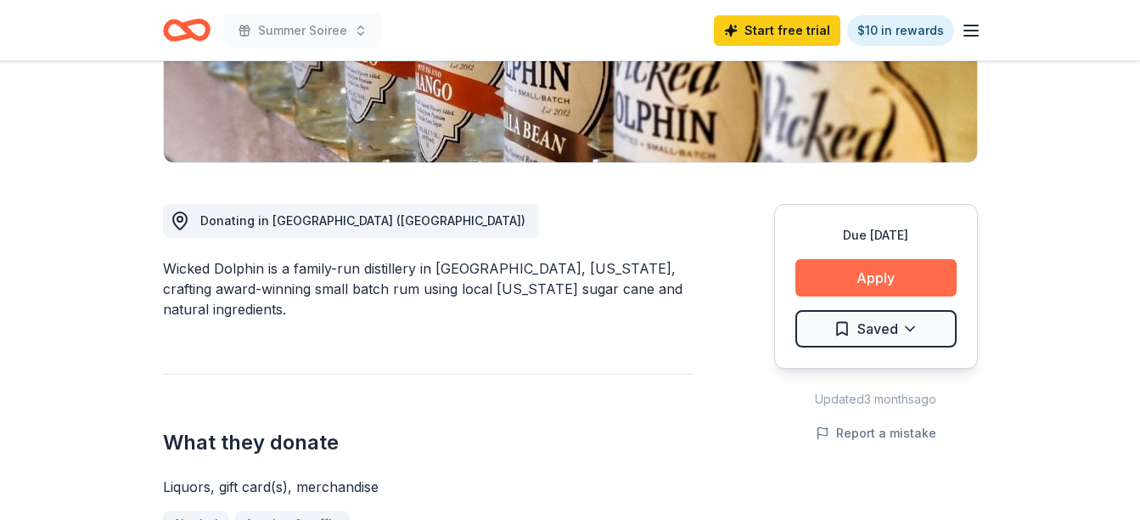
click at [926, 280] on button "Apply" at bounding box center [876, 277] width 161 height 37
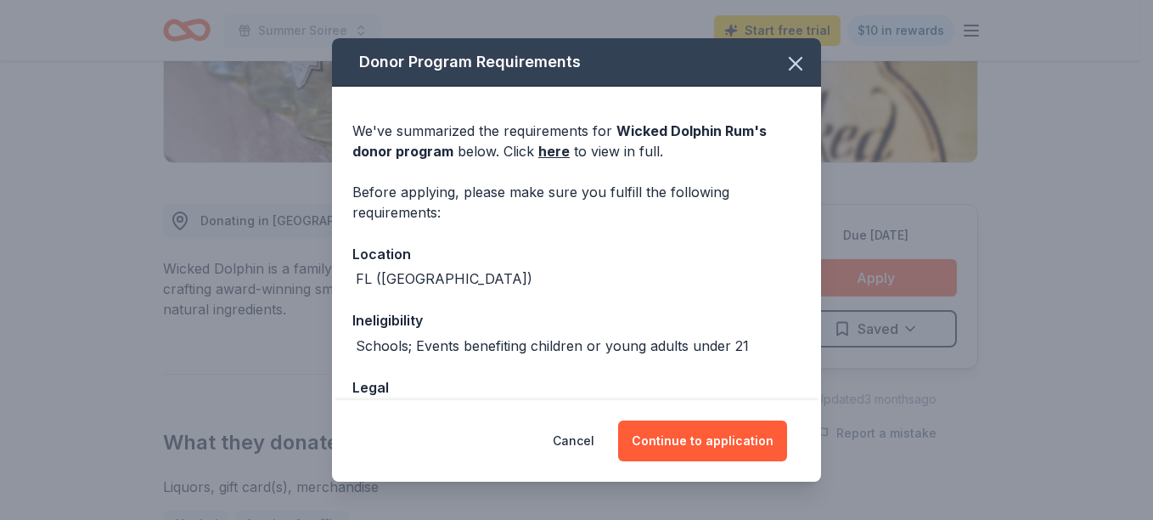
click at [822, 318] on div "Donor Program Requirements We've summarized the requirements for Wicked Dolphin…" at bounding box center [576, 260] width 1153 height 520
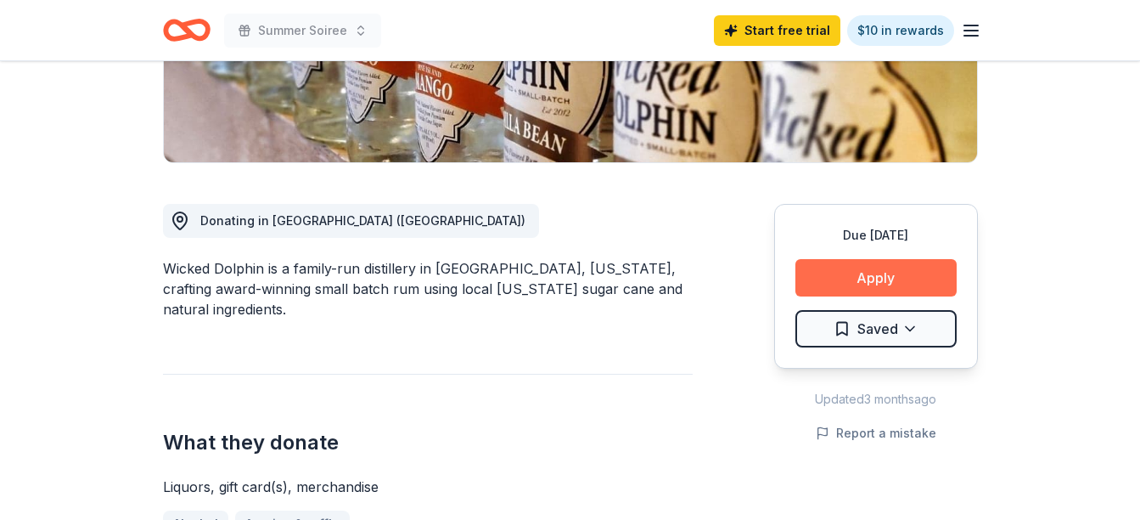
click at [865, 278] on button "Apply" at bounding box center [876, 277] width 161 height 37
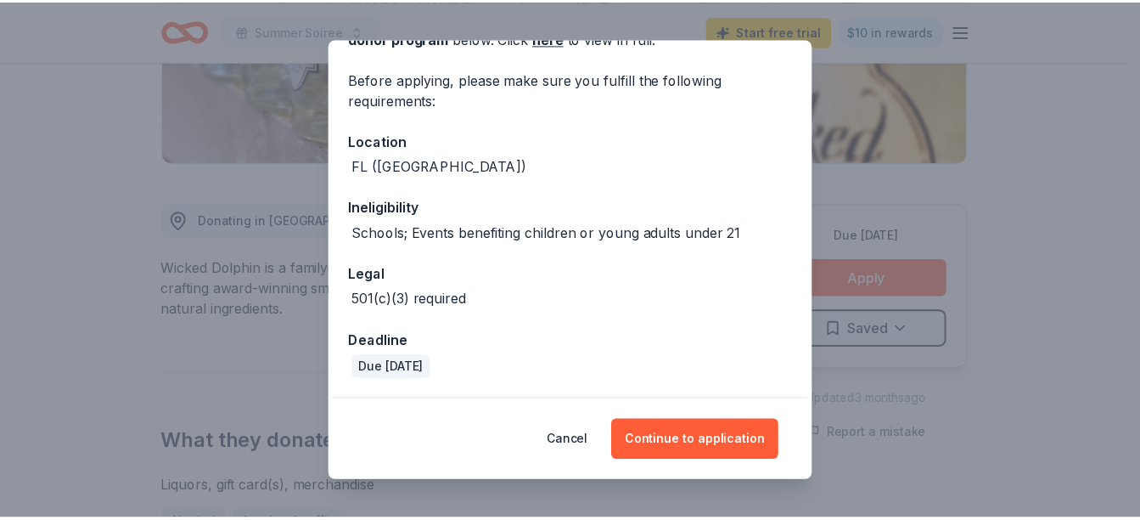
scroll to position [0, 0]
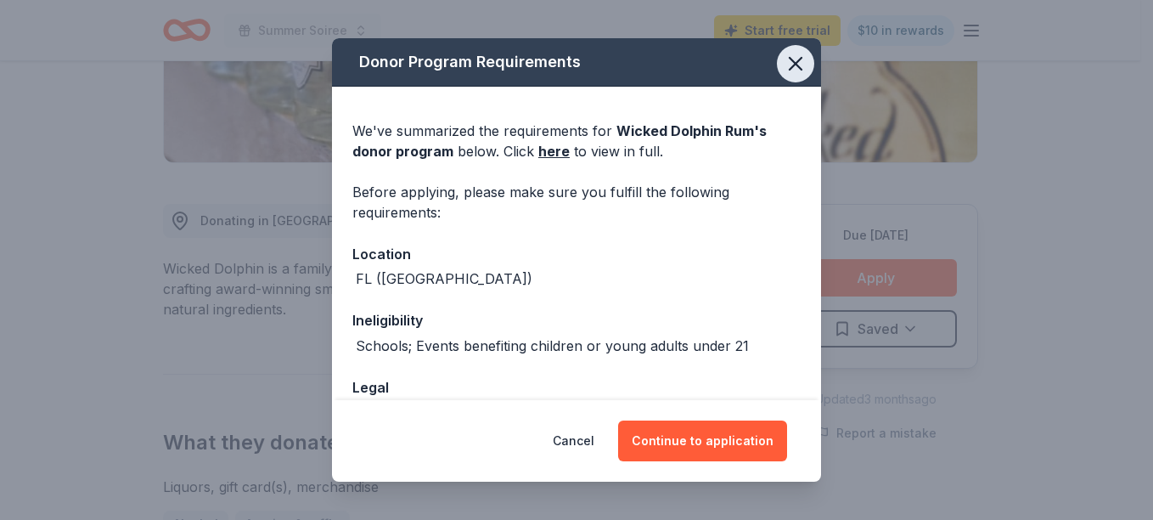
click at [794, 67] on icon "button" at bounding box center [796, 64] width 24 height 24
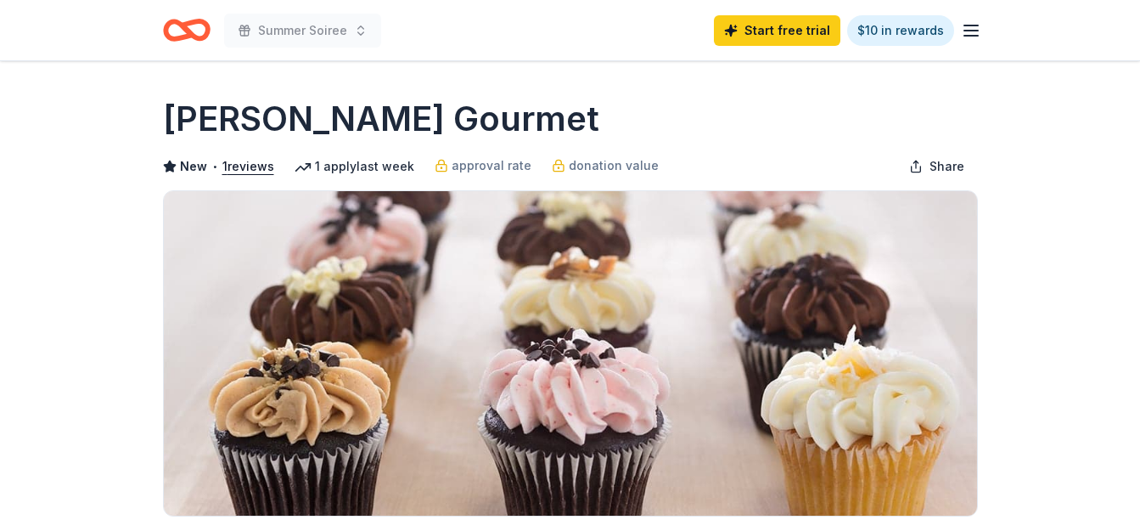
click at [385, 256] on img at bounding box center [570, 353] width 813 height 324
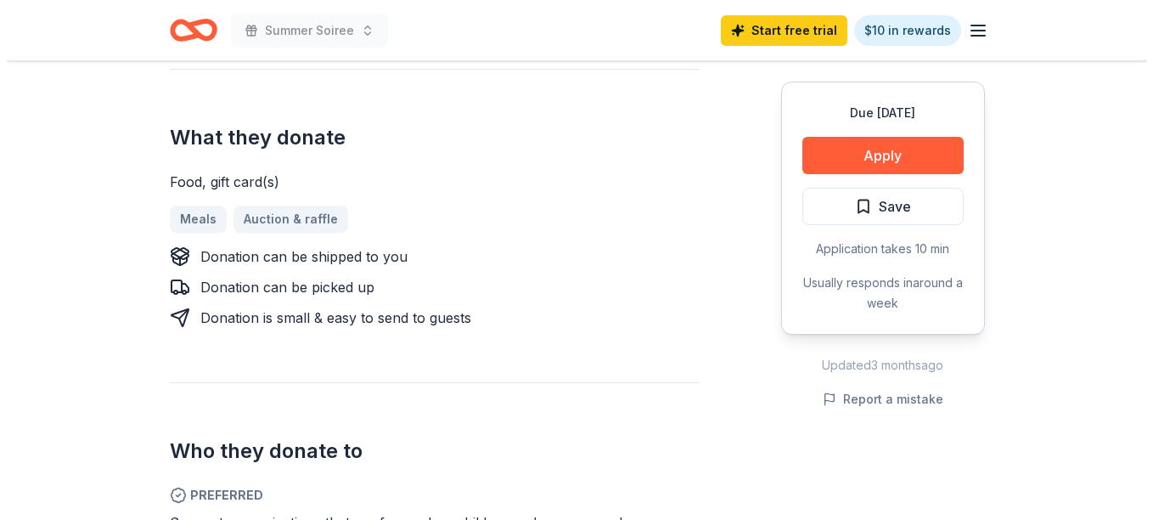
scroll to position [644, 0]
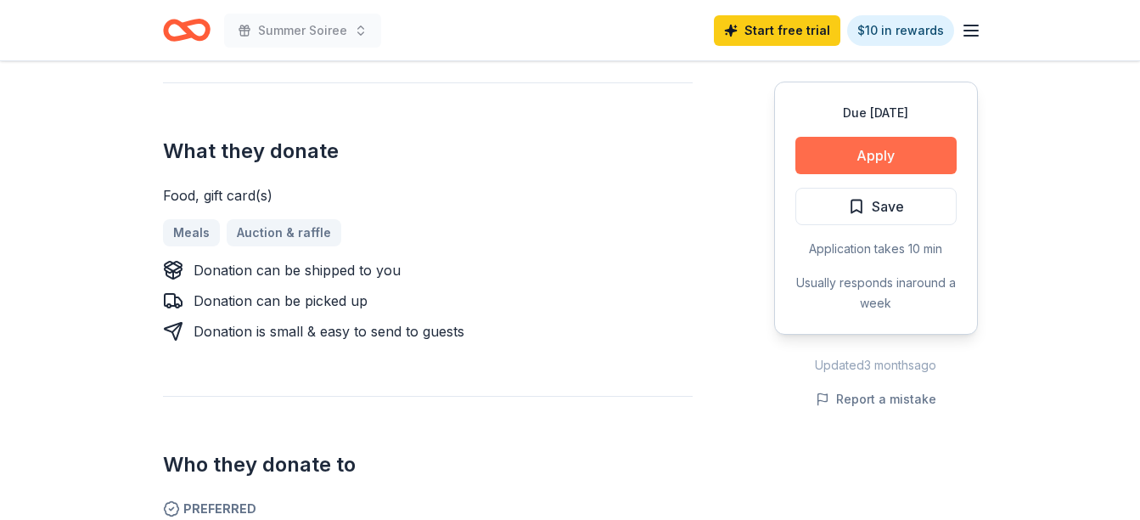
click at [913, 155] on button "Apply" at bounding box center [876, 155] width 161 height 37
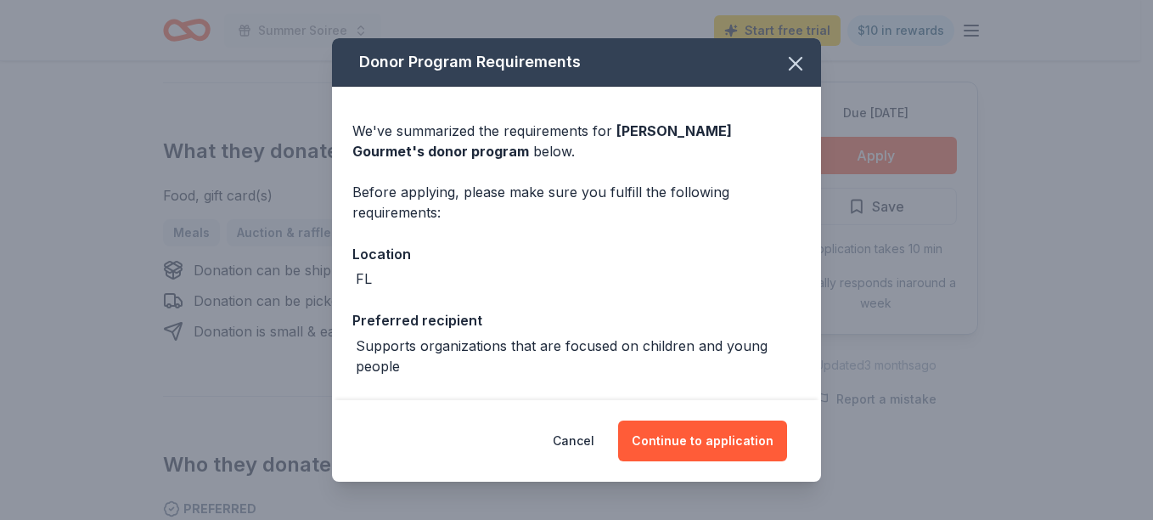
scroll to position [133, 0]
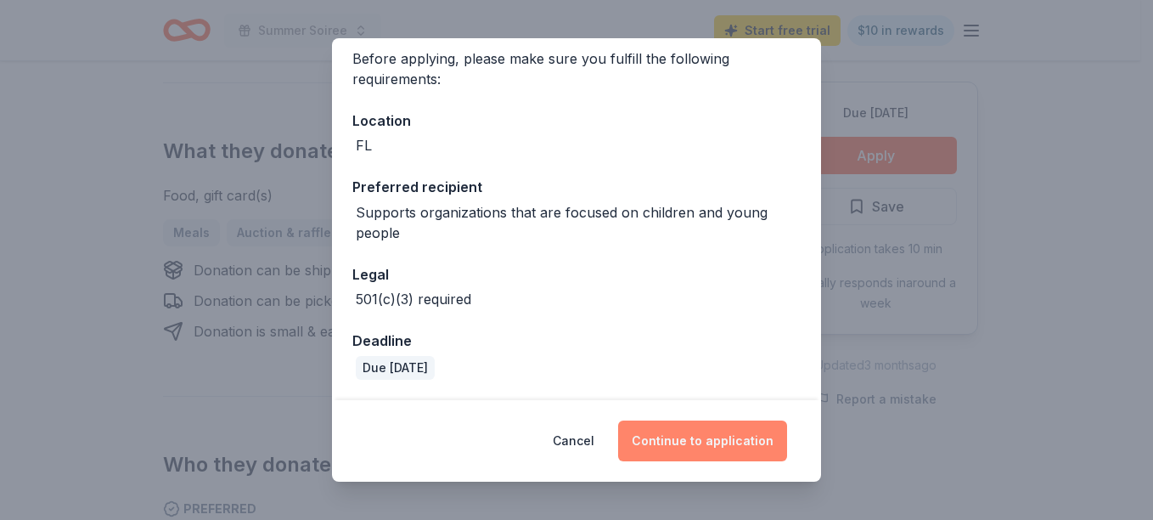
click at [721, 431] on button "Continue to application" at bounding box center [702, 440] width 169 height 41
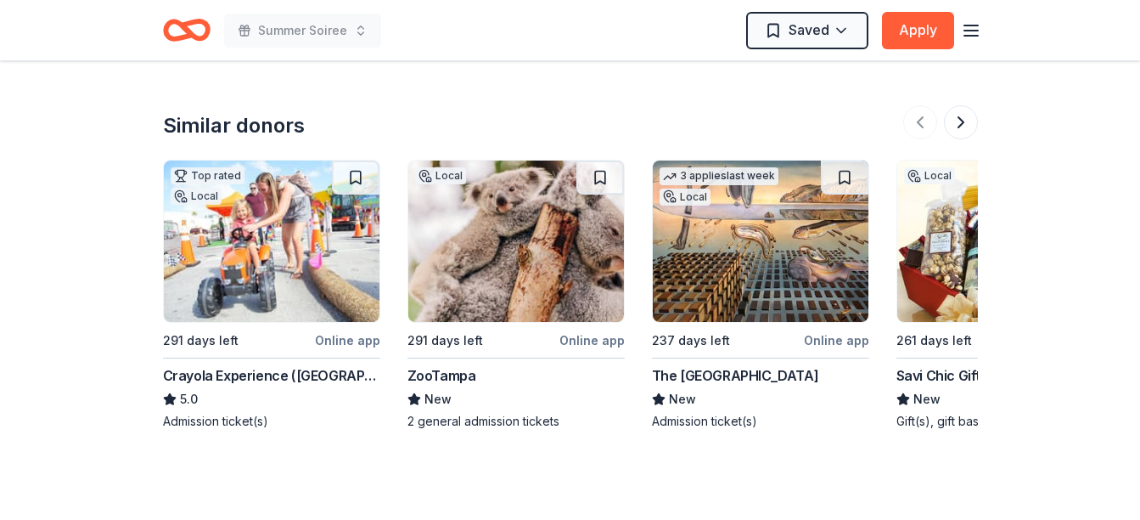
scroll to position [1663, 0]
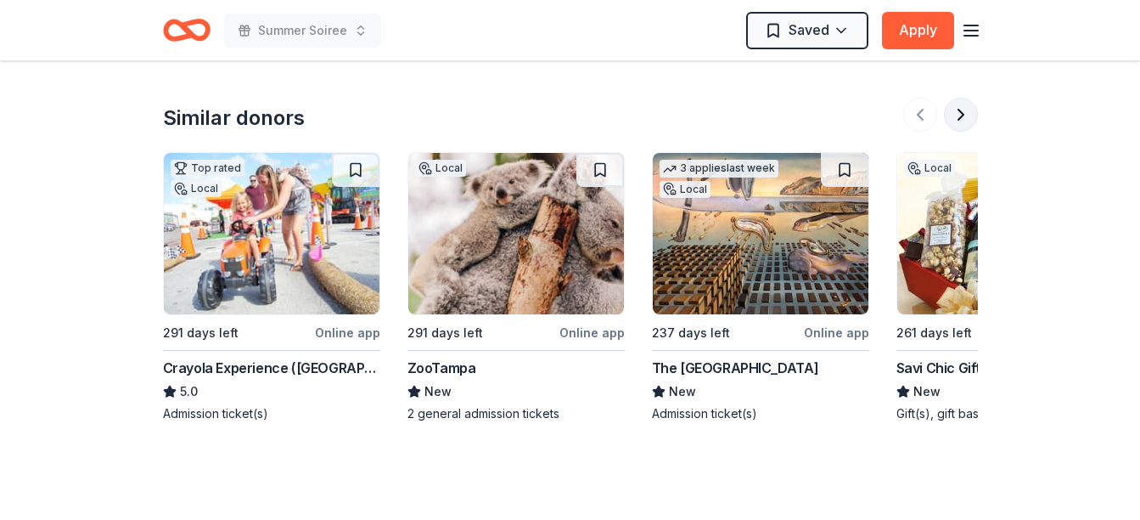
click at [963, 98] on button at bounding box center [961, 115] width 34 height 34
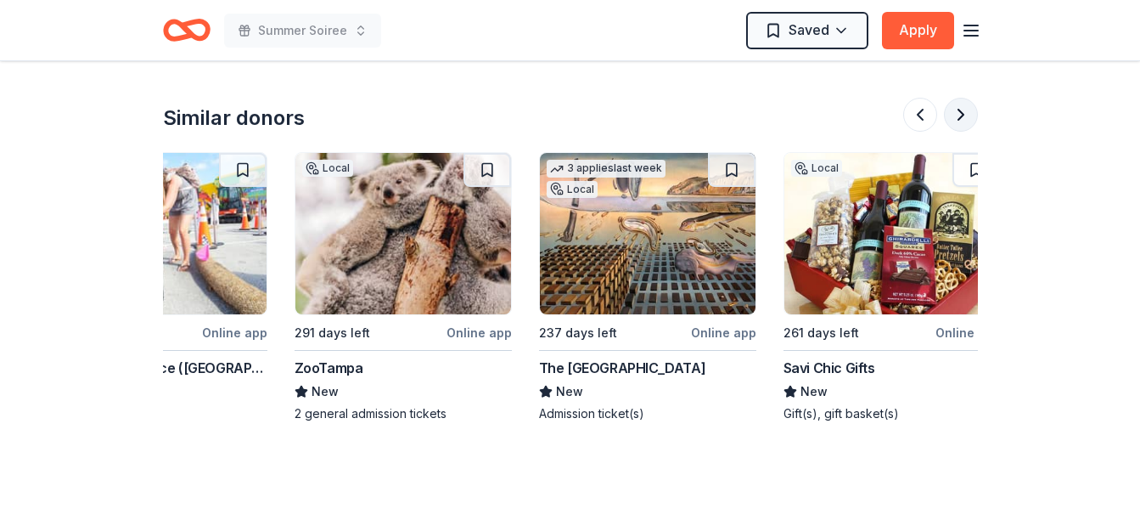
scroll to position [0, 734]
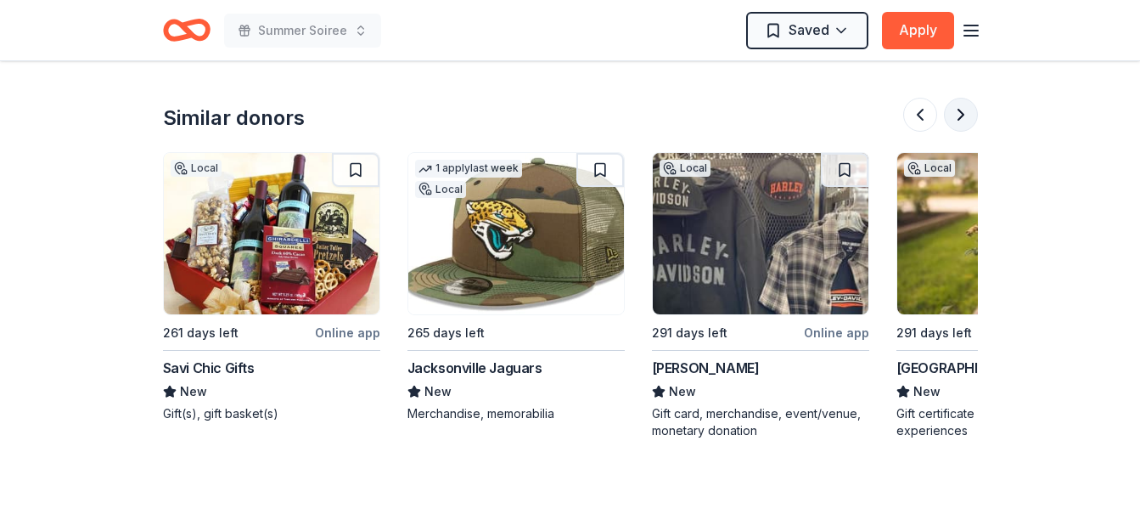
click at [962, 98] on button at bounding box center [961, 115] width 34 height 34
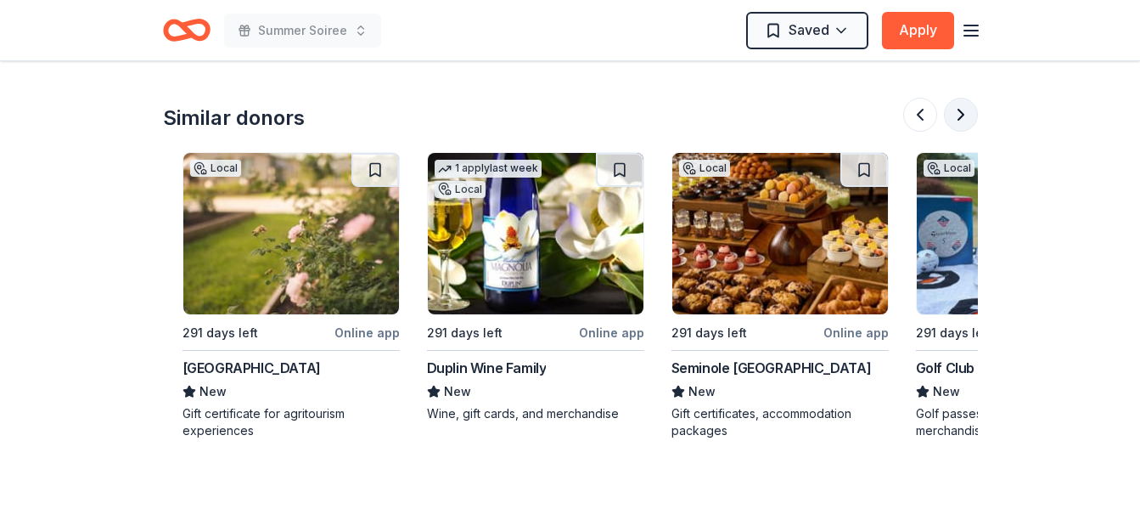
scroll to position [0, 1467]
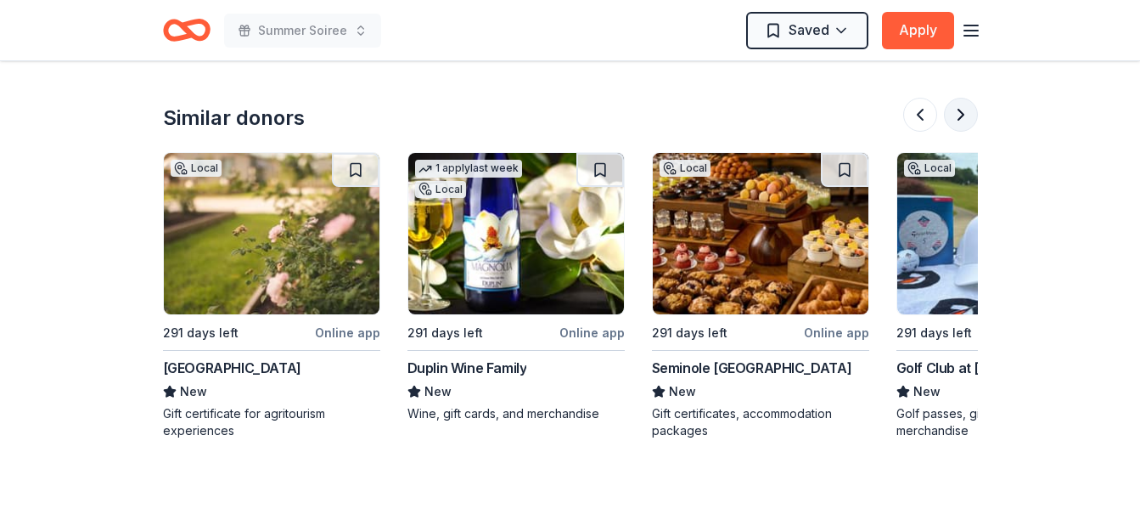
click at [963, 98] on button at bounding box center [961, 115] width 34 height 34
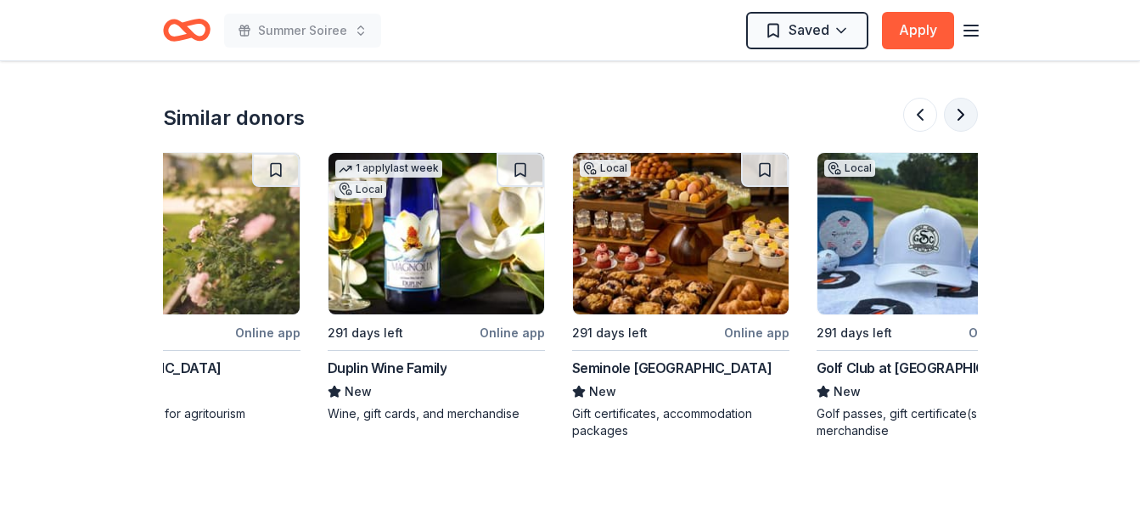
scroll to position [0, 1603]
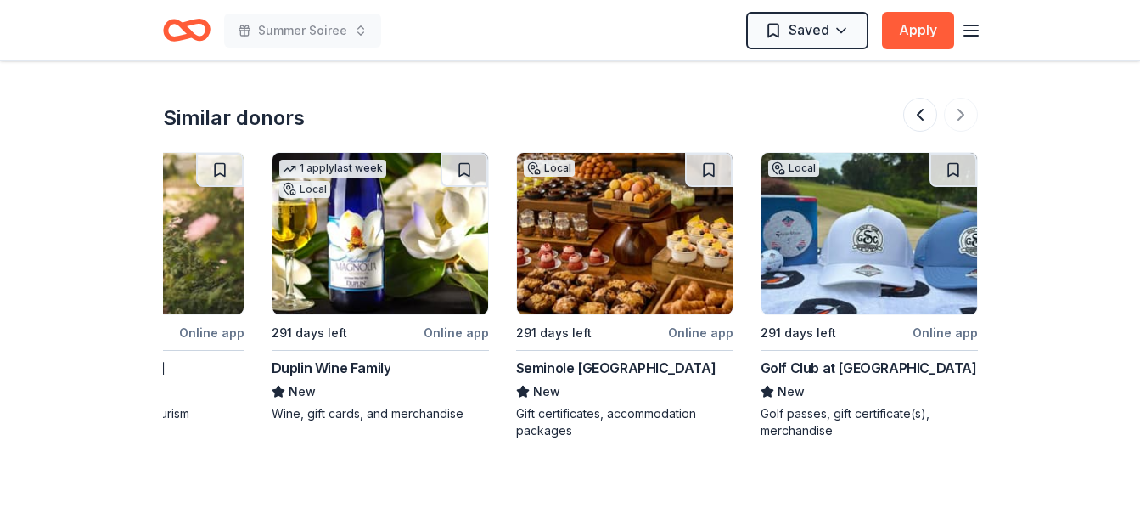
click at [370, 357] on div "Duplin Wine Family" at bounding box center [332, 367] width 120 height 20
click at [476, 154] on button at bounding box center [465, 170] width 48 height 34
click at [925, 98] on button at bounding box center [920, 115] width 34 height 34
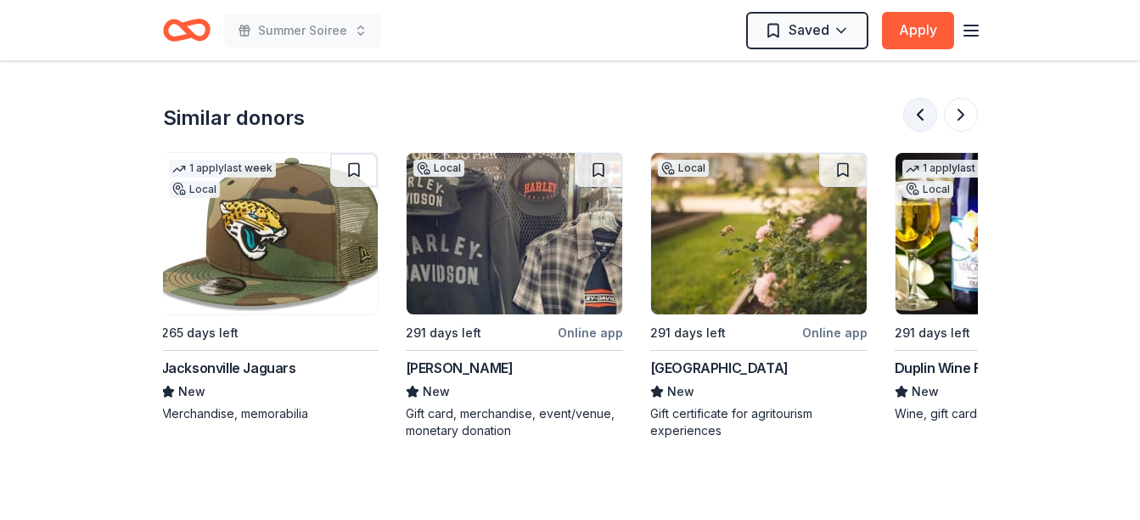
scroll to position [0, 978]
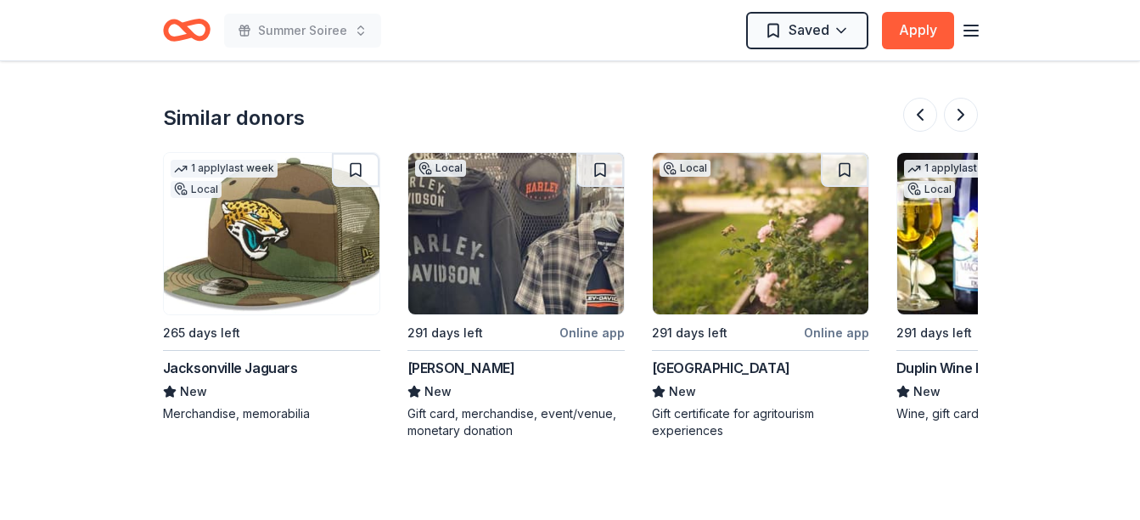
click at [843, 153] on button at bounding box center [845, 170] width 48 height 34
click at [926, 98] on button at bounding box center [920, 115] width 34 height 34
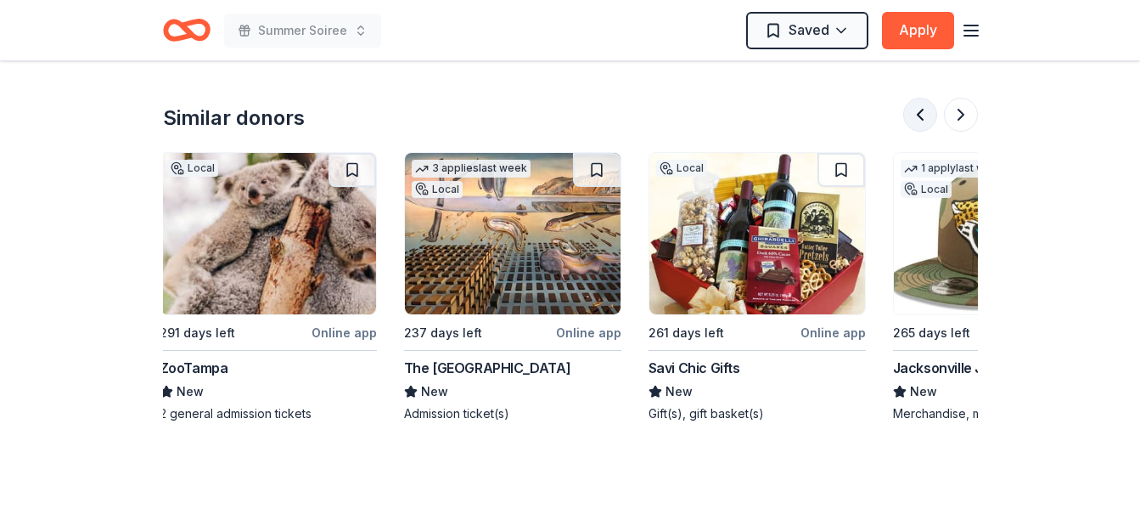
scroll to position [0, 245]
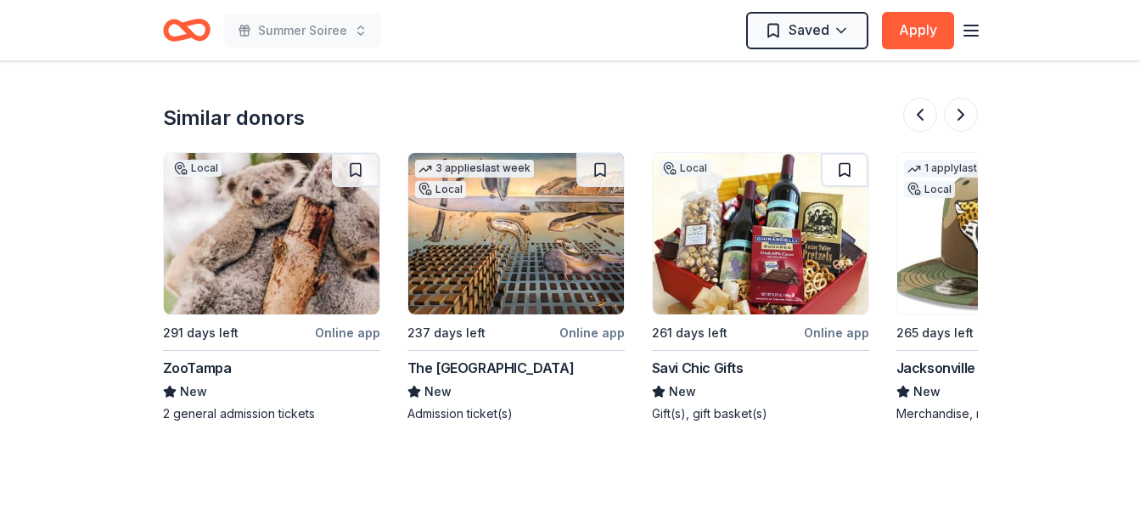
click at [858, 153] on button at bounding box center [845, 170] width 48 height 34
click at [605, 153] on button at bounding box center [601, 170] width 48 height 34
click at [366, 153] on button at bounding box center [356, 170] width 48 height 34
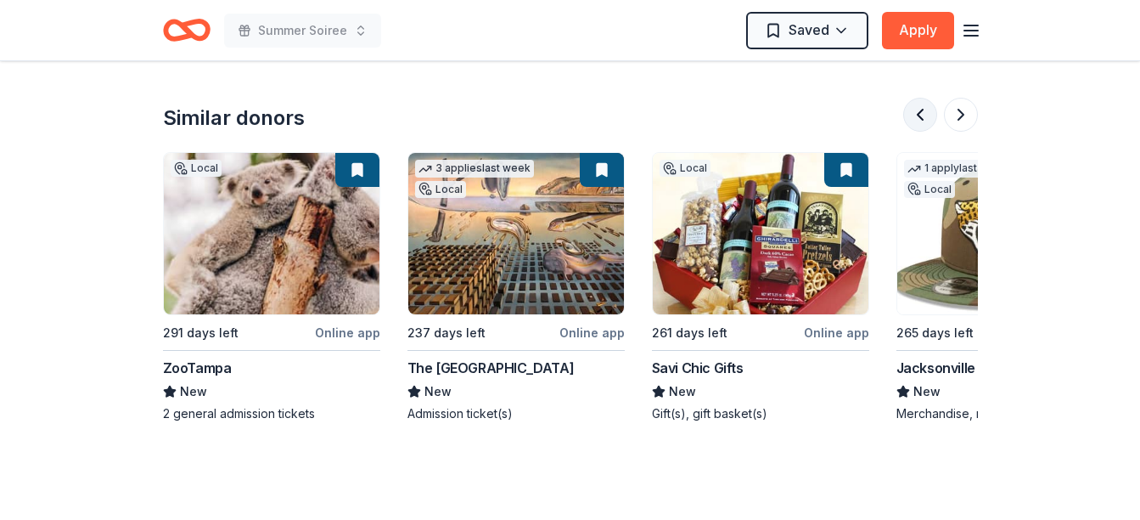
click at [932, 98] on button at bounding box center [920, 115] width 34 height 34
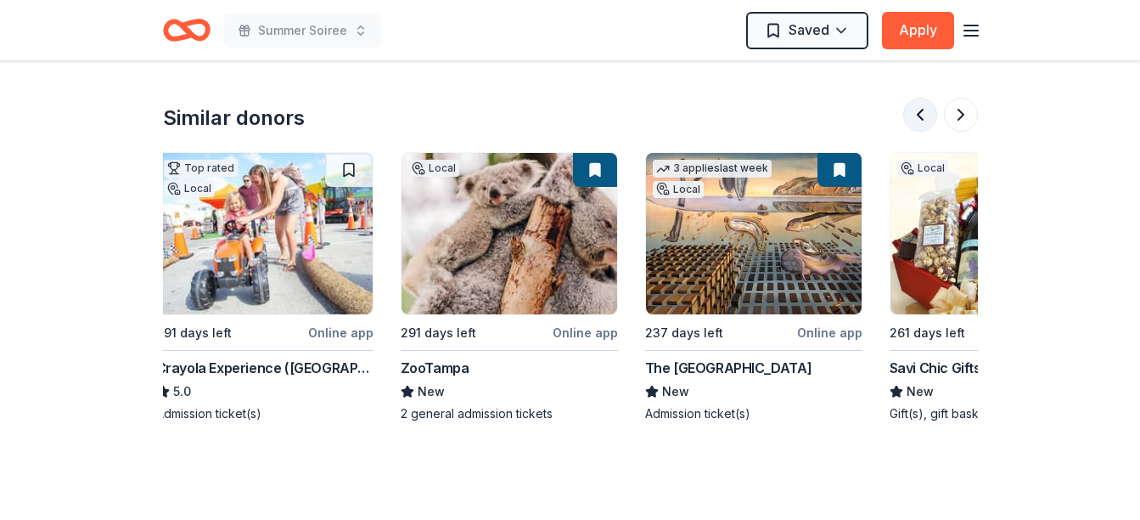
scroll to position [0, 0]
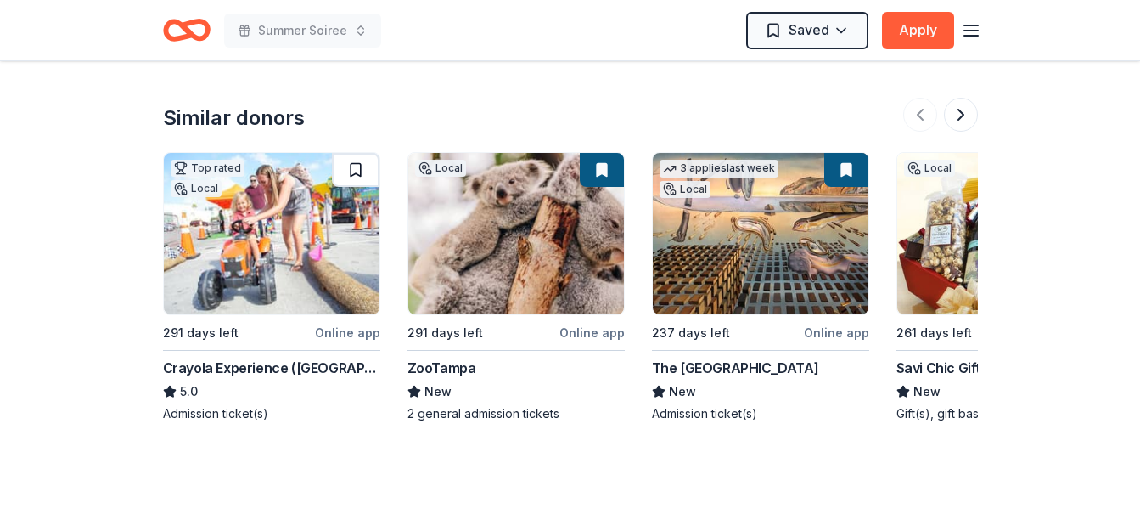
click at [355, 153] on button at bounding box center [356, 170] width 48 height 34
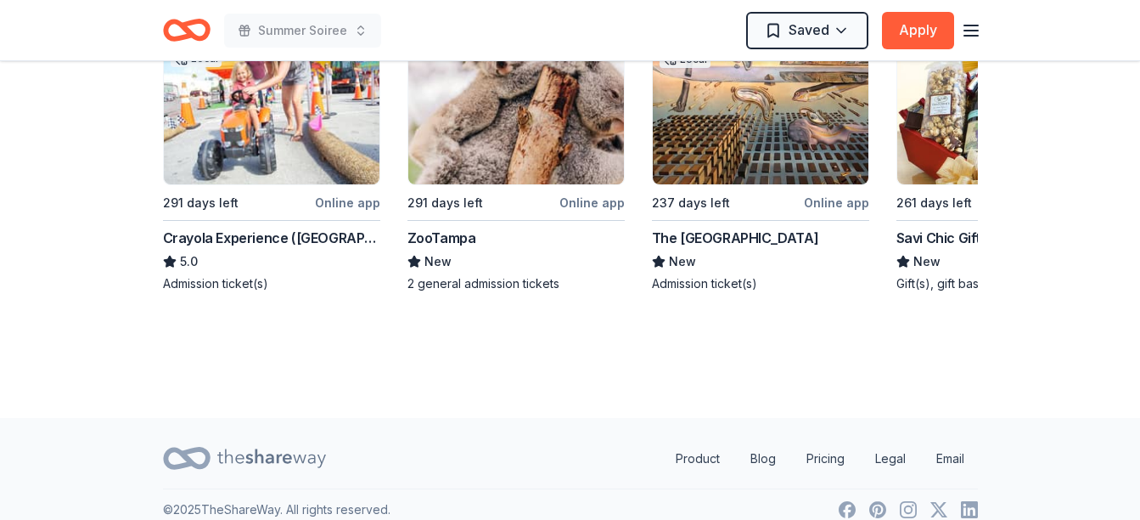
scroll to position [822, 0]
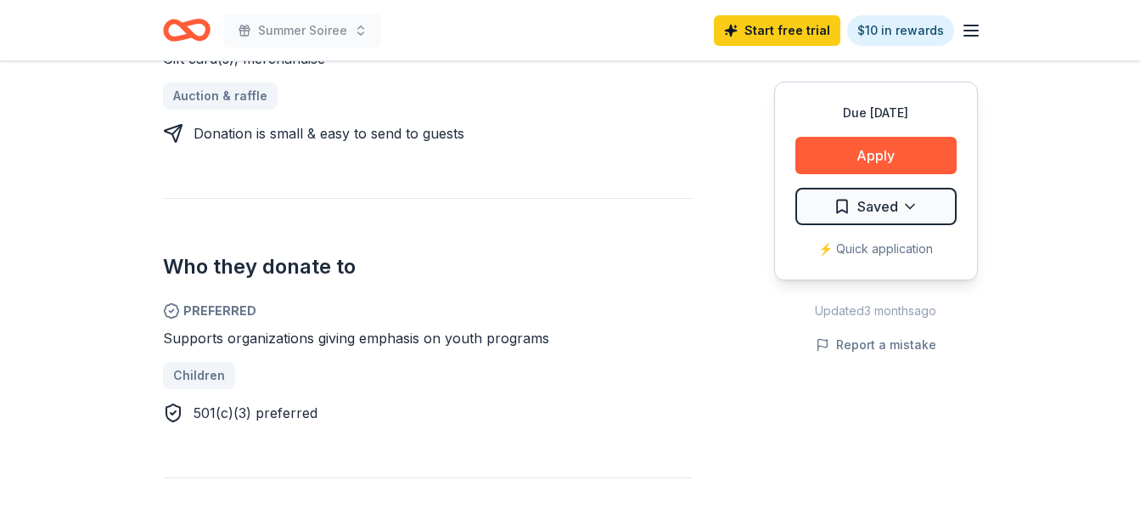
click at [1124, 192] on div "Due in 261 days Share Sawgrass Recreation Parks New Share Donating in FL (Dade …" at bounding box center [570, 313] width 1140 height 2149
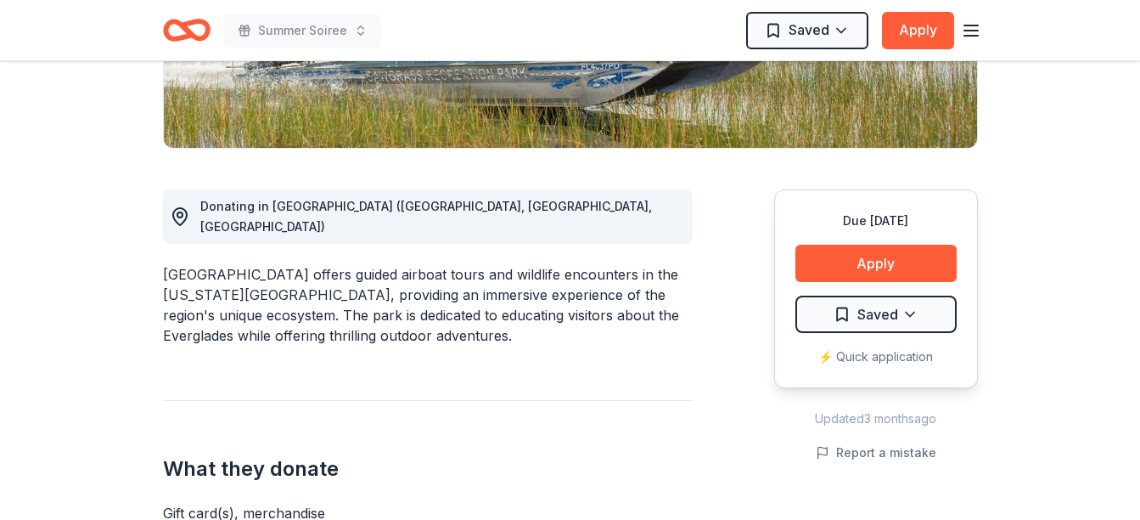
scroll to position [0, 0]
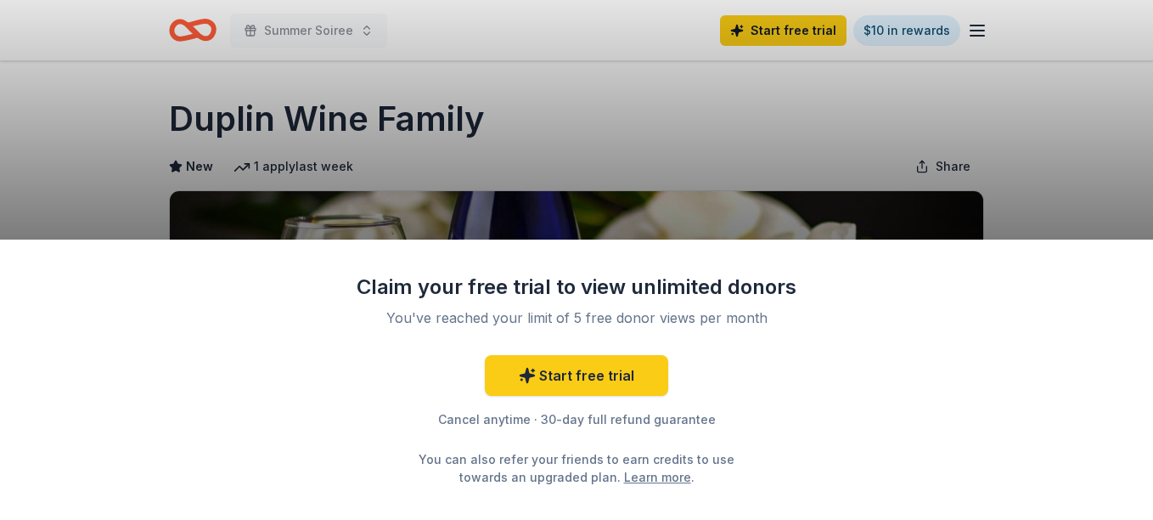
click at [1140, 166] on html "Summer Soiree Start free trial $10 in rewards Due [DATE] Share Duplin Wine Fami…" at bounding box center [576, 260] width 1153 height 520
